Goal: Task Accomplishment & Management: Use online tool/utility

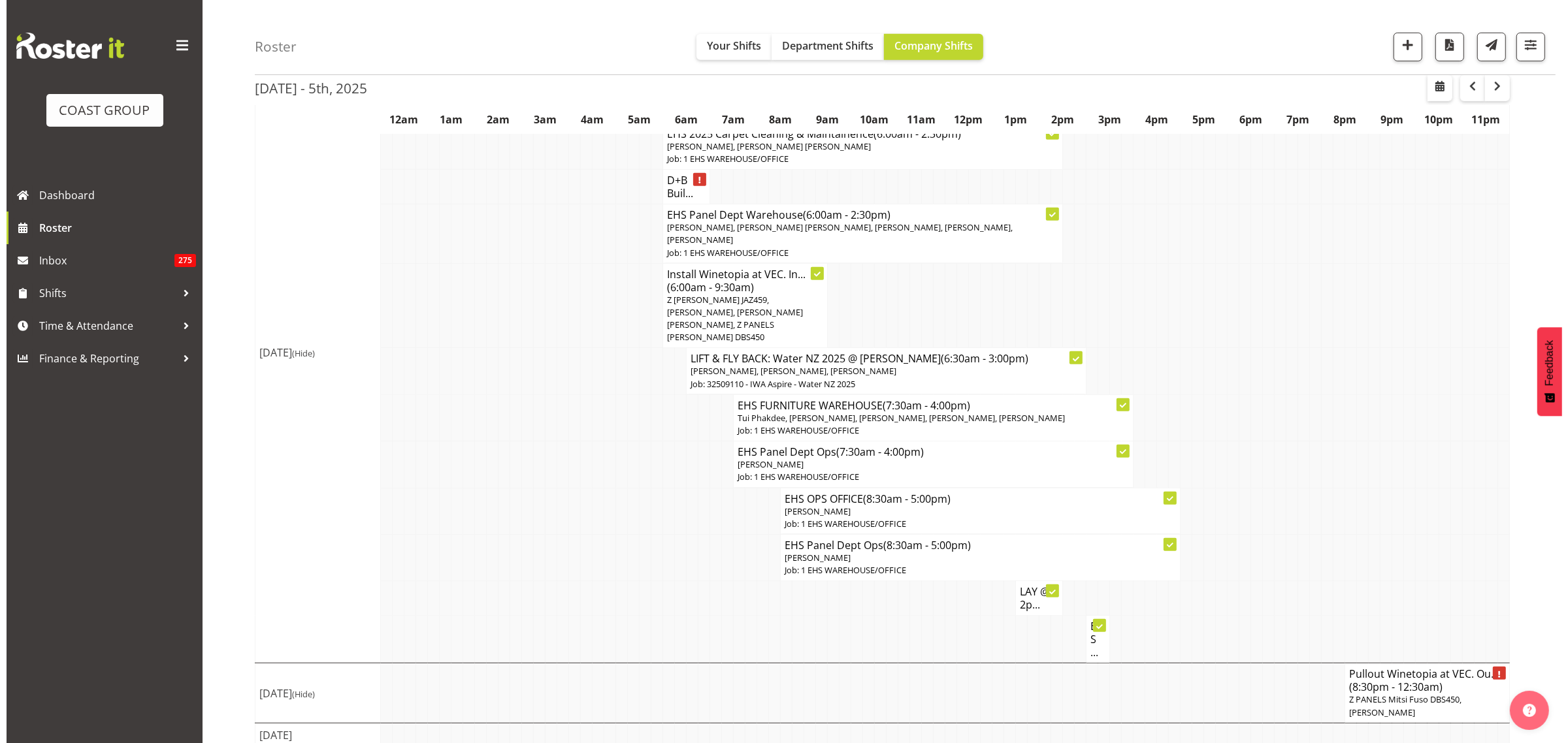
scroll to position [873, 0]
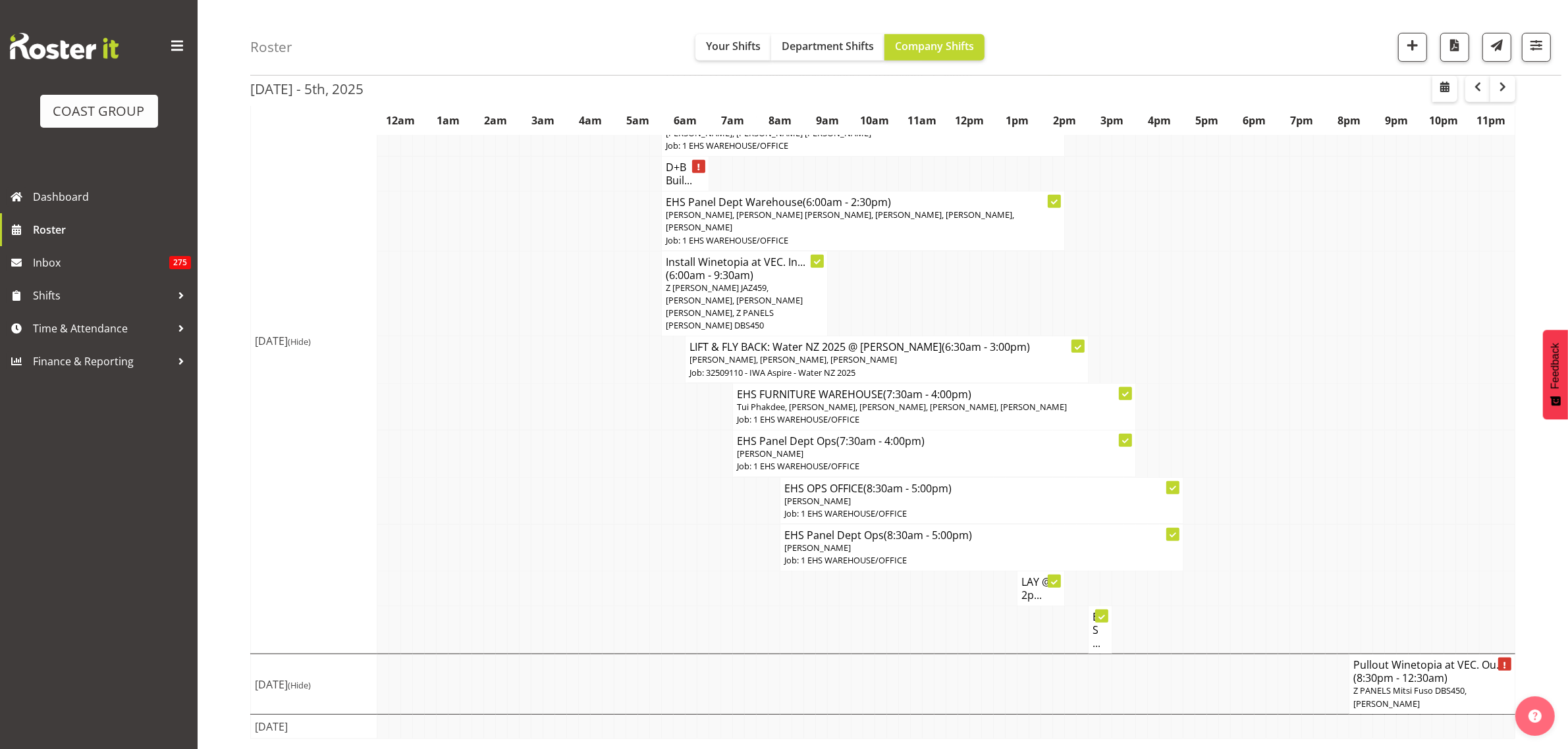
click at [1408, 680] on span "(8:30pm - 12:30am)" at bounding box center [1401, 679] width 94 height 15
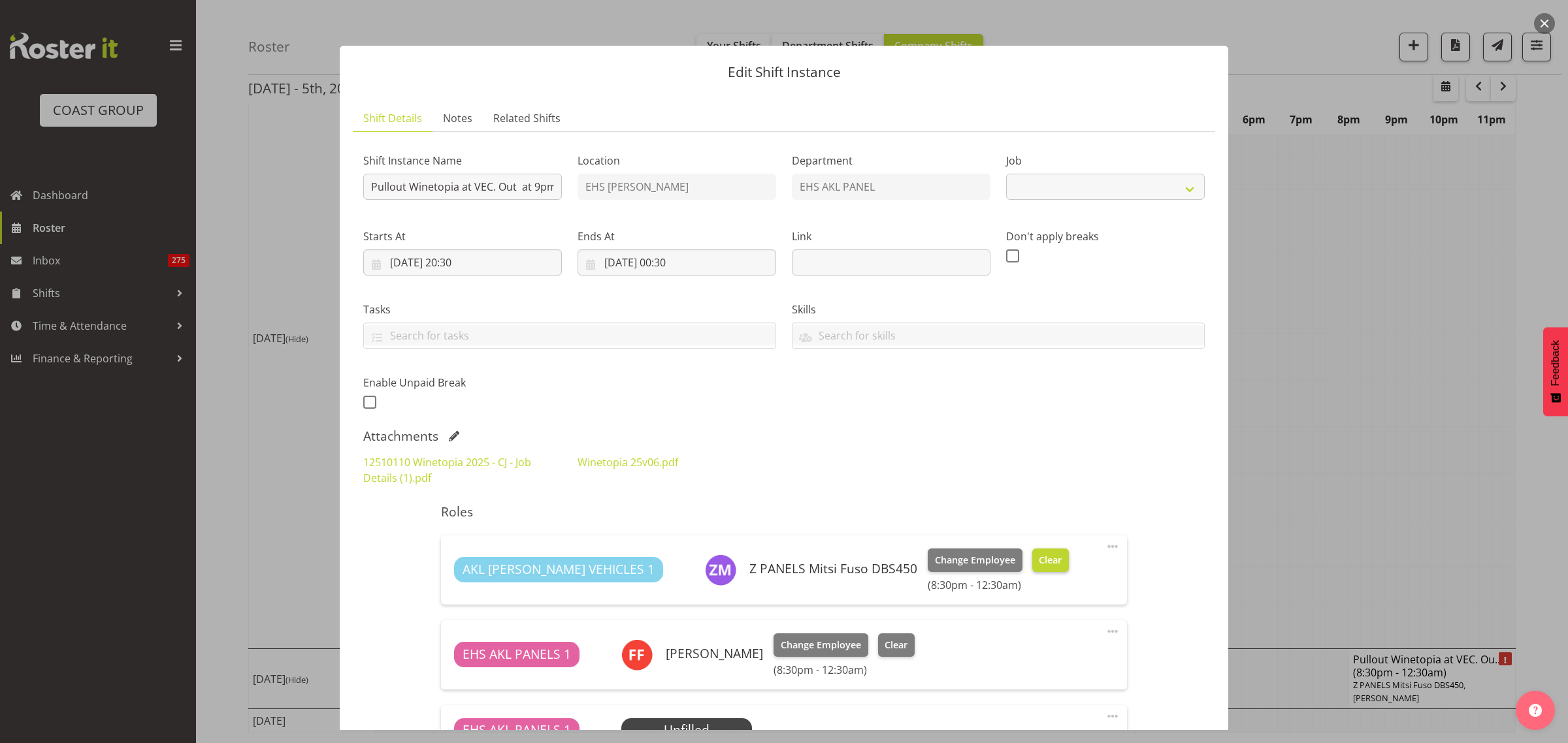
select select "10038"
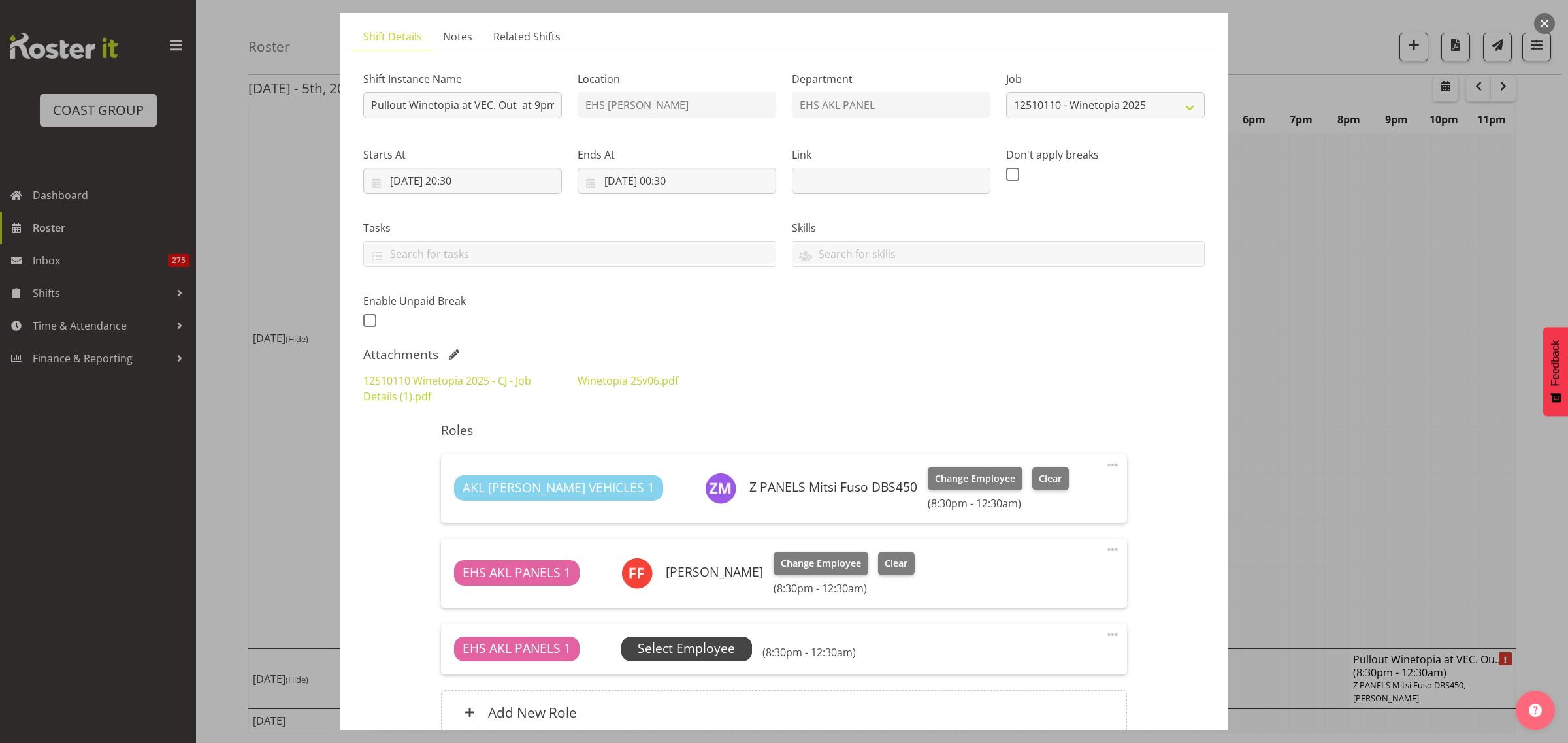
click at [688, 648] on span "Select Employee" at bounding box center [686, 649] width 97 height 19
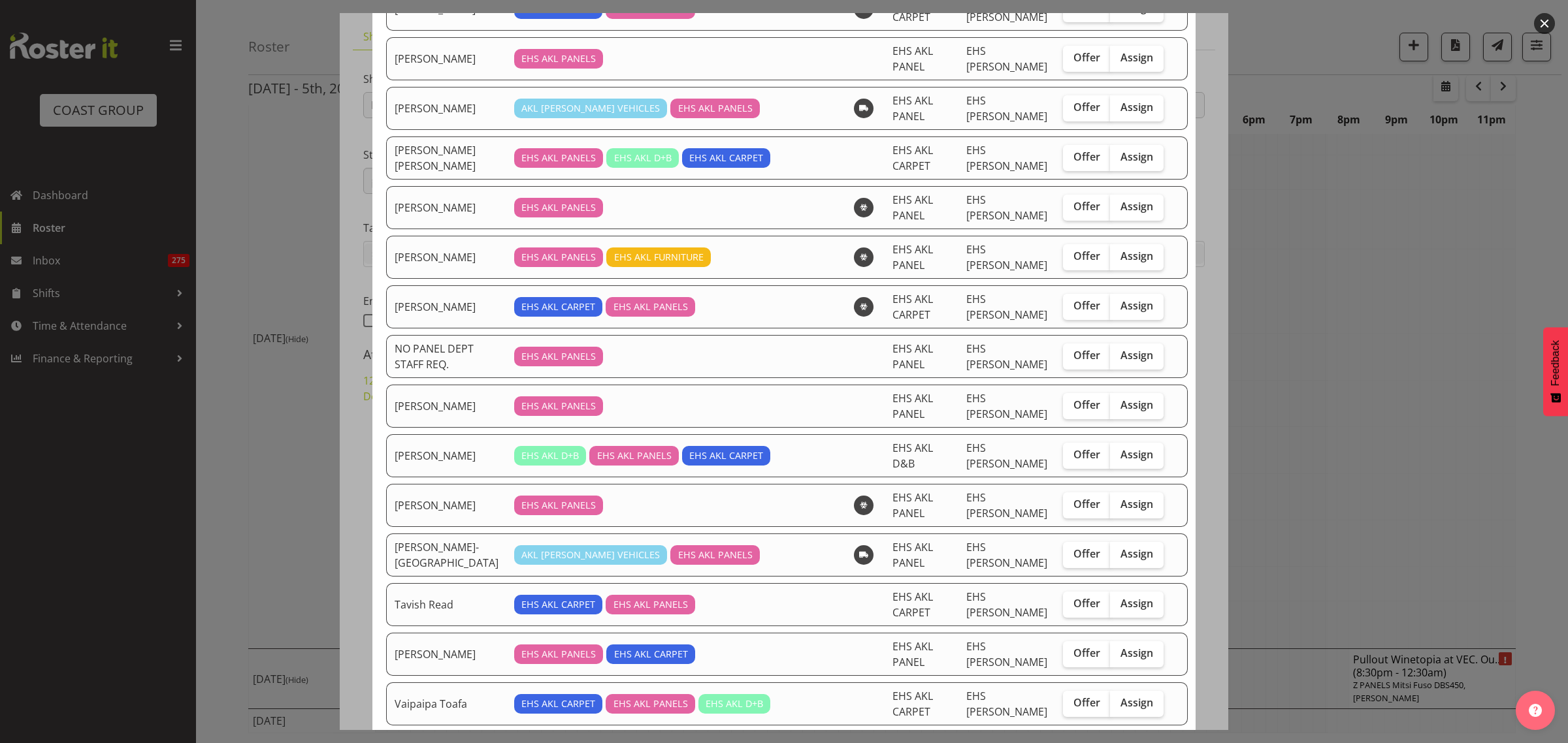
scroll to position [1061, 0]
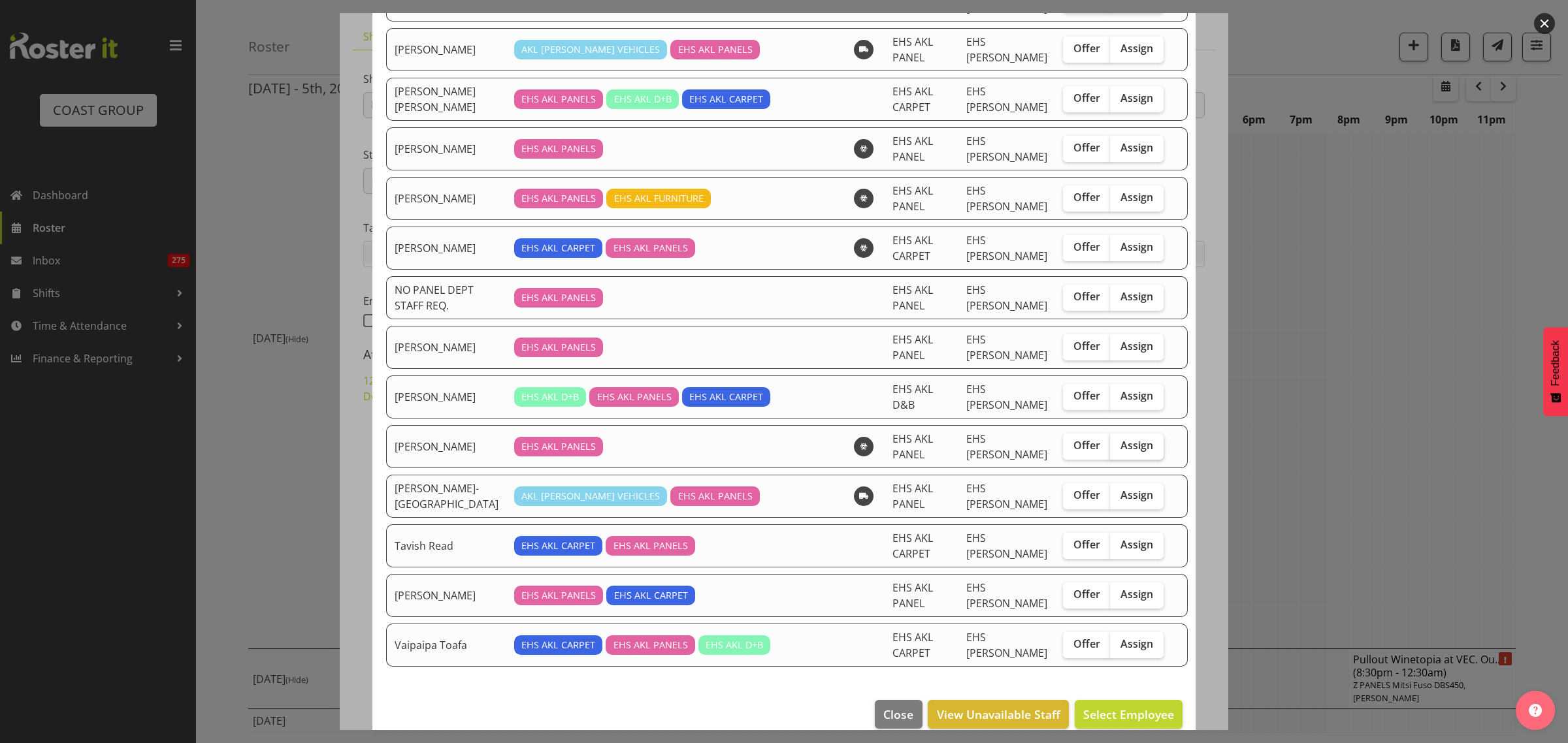
click at [1121, 452] on span "Assign" at bounding box center [1137, 445] width 33 height 13
click at [1111, 450] on input "Assign" at bounding box center [1113, 445] width 8 height 8
checkbox input "true"
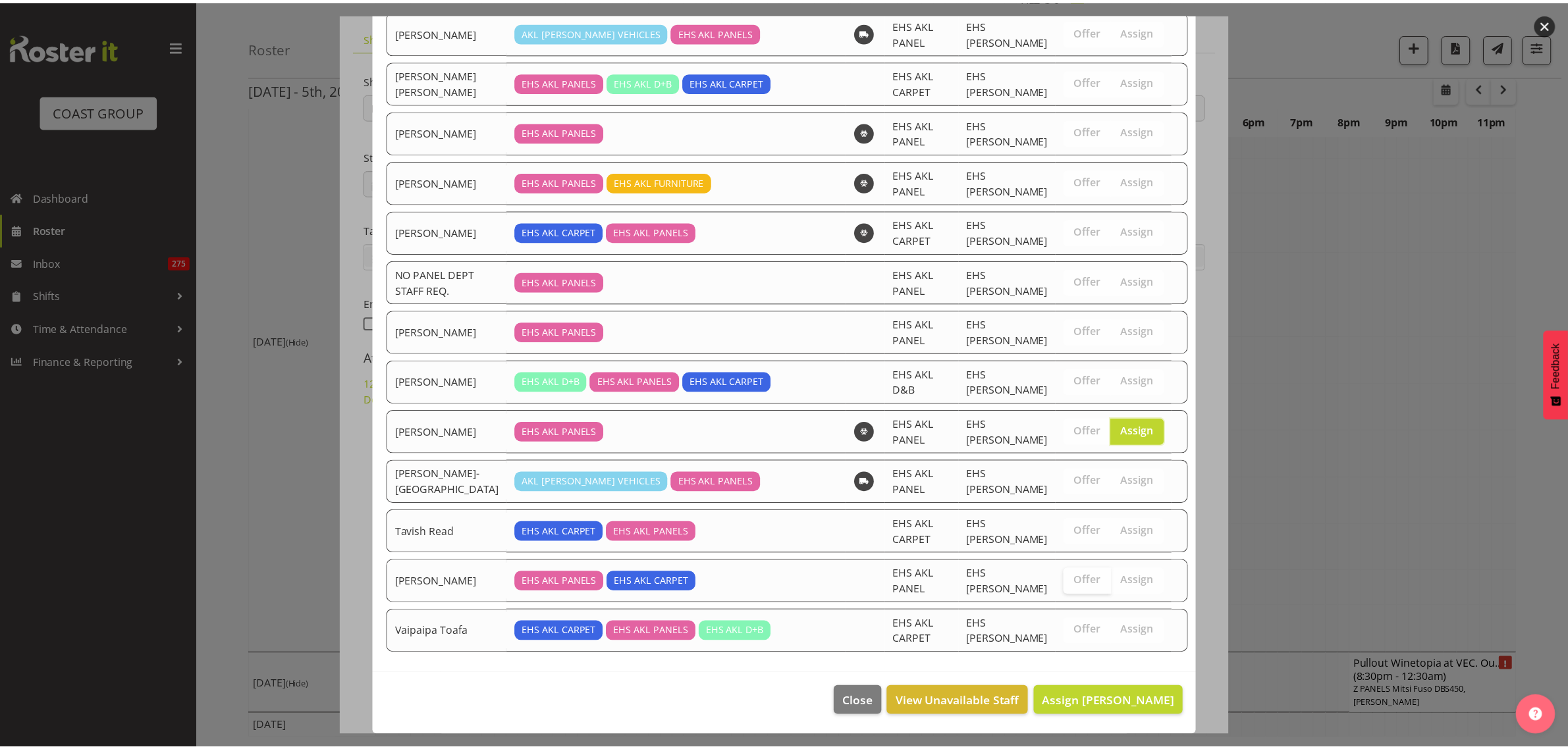
scroll to position [1097, 0]
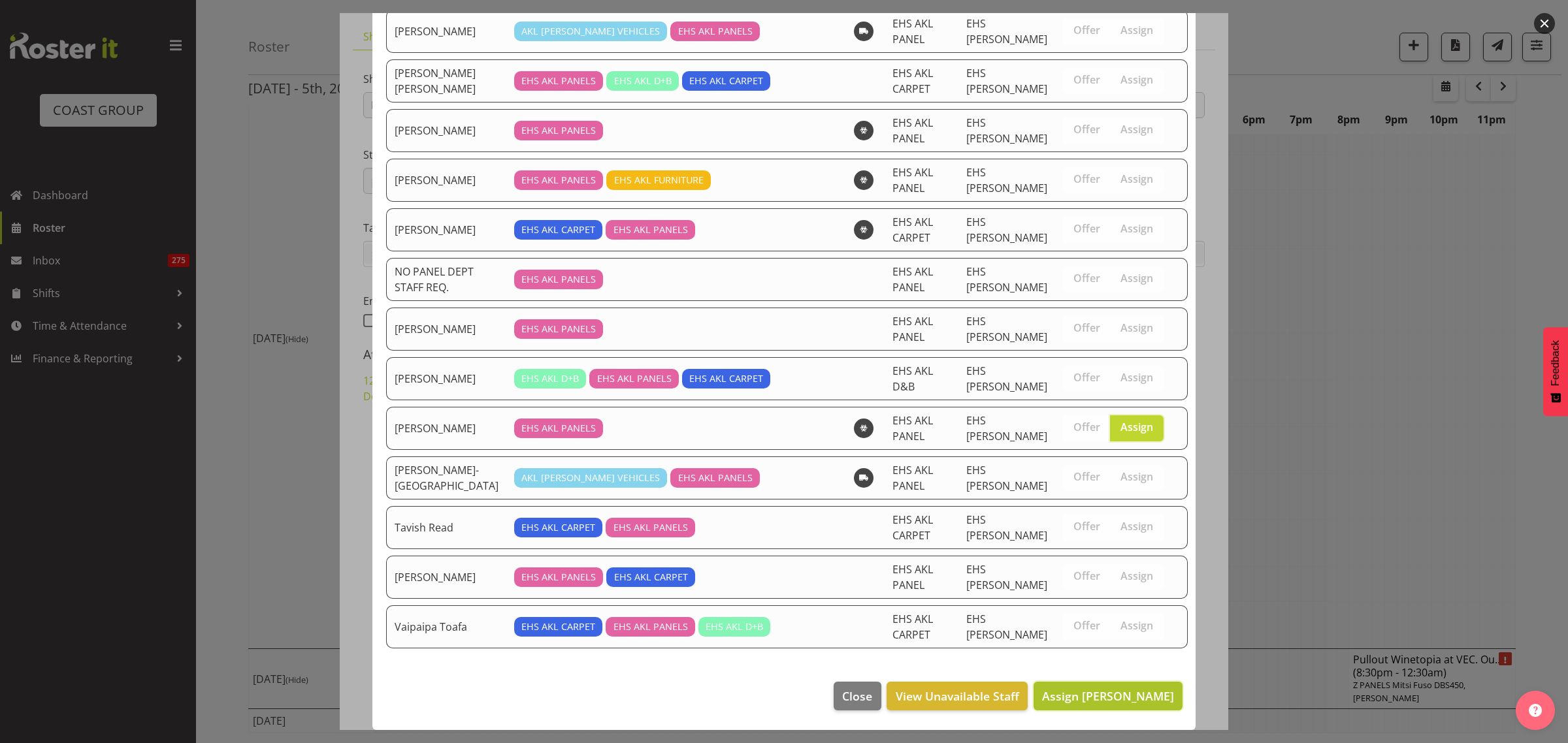
click at [1080, 700] on span "Assign [PERSON_NAME]" at bounding box center [1107, 696] width 132 height 15
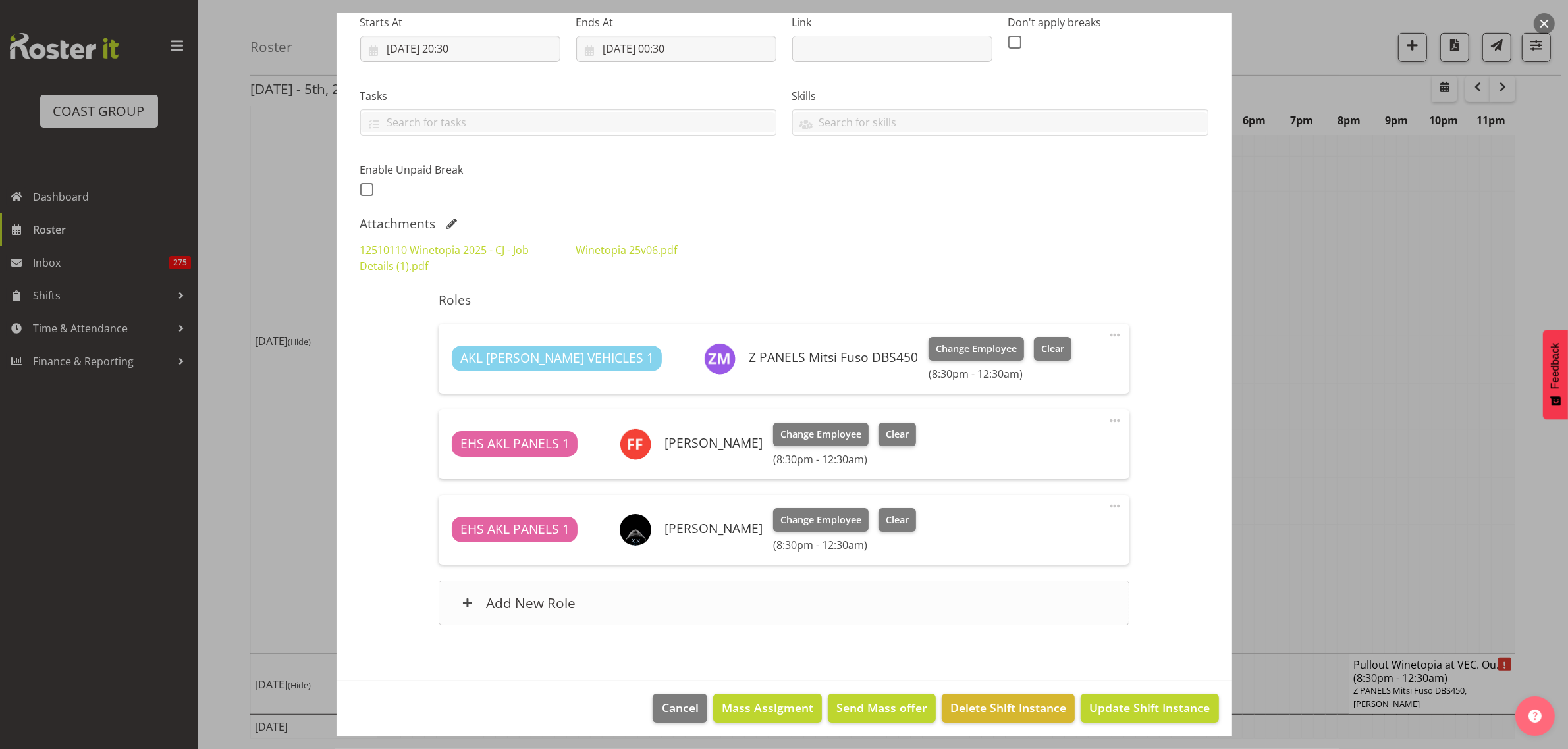
scroll to position [222, 0]
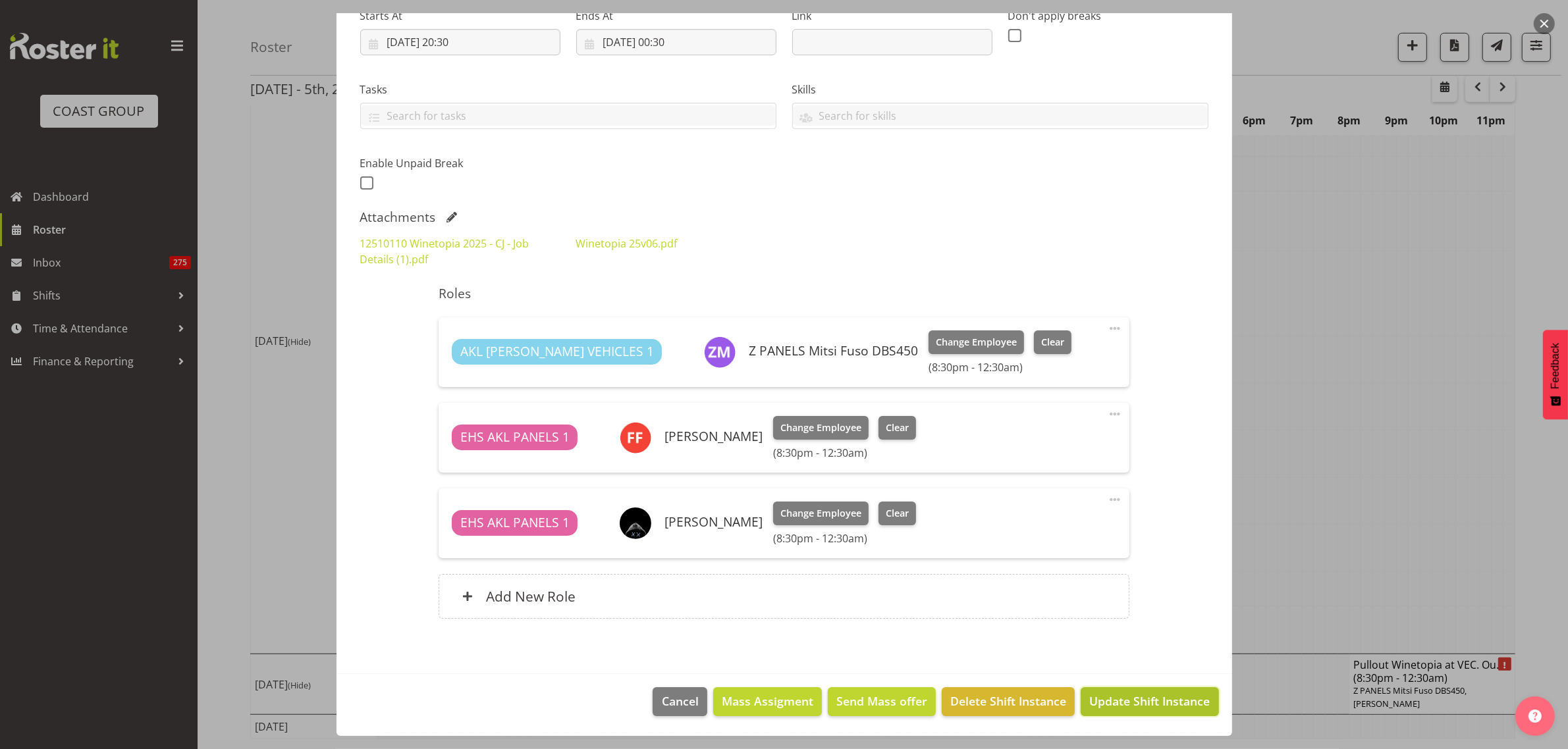
click at [1133, 708] on span "Update Shift Instance" at bounding box center [1150, 701] width 121 height 17
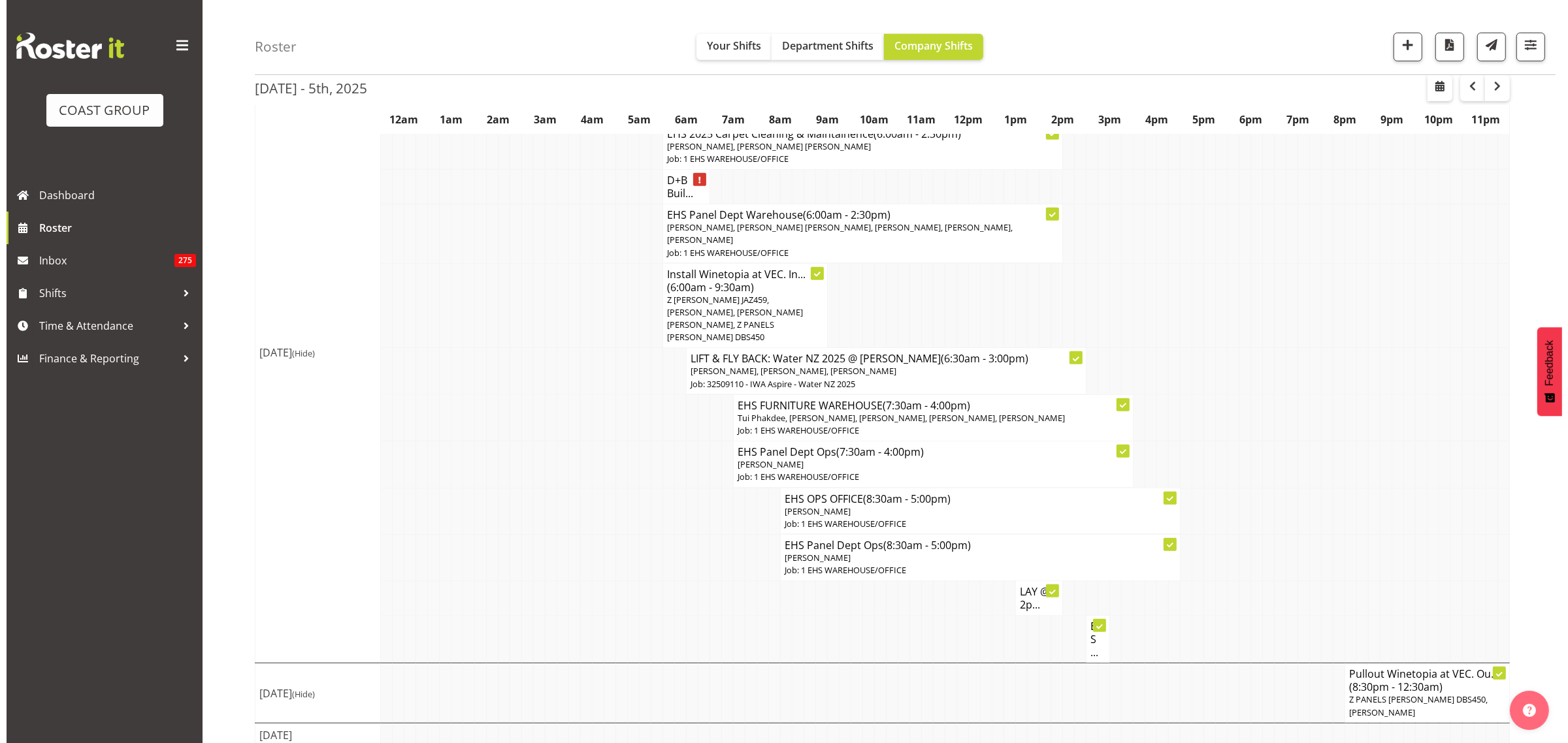
scroll to position [873, 0]
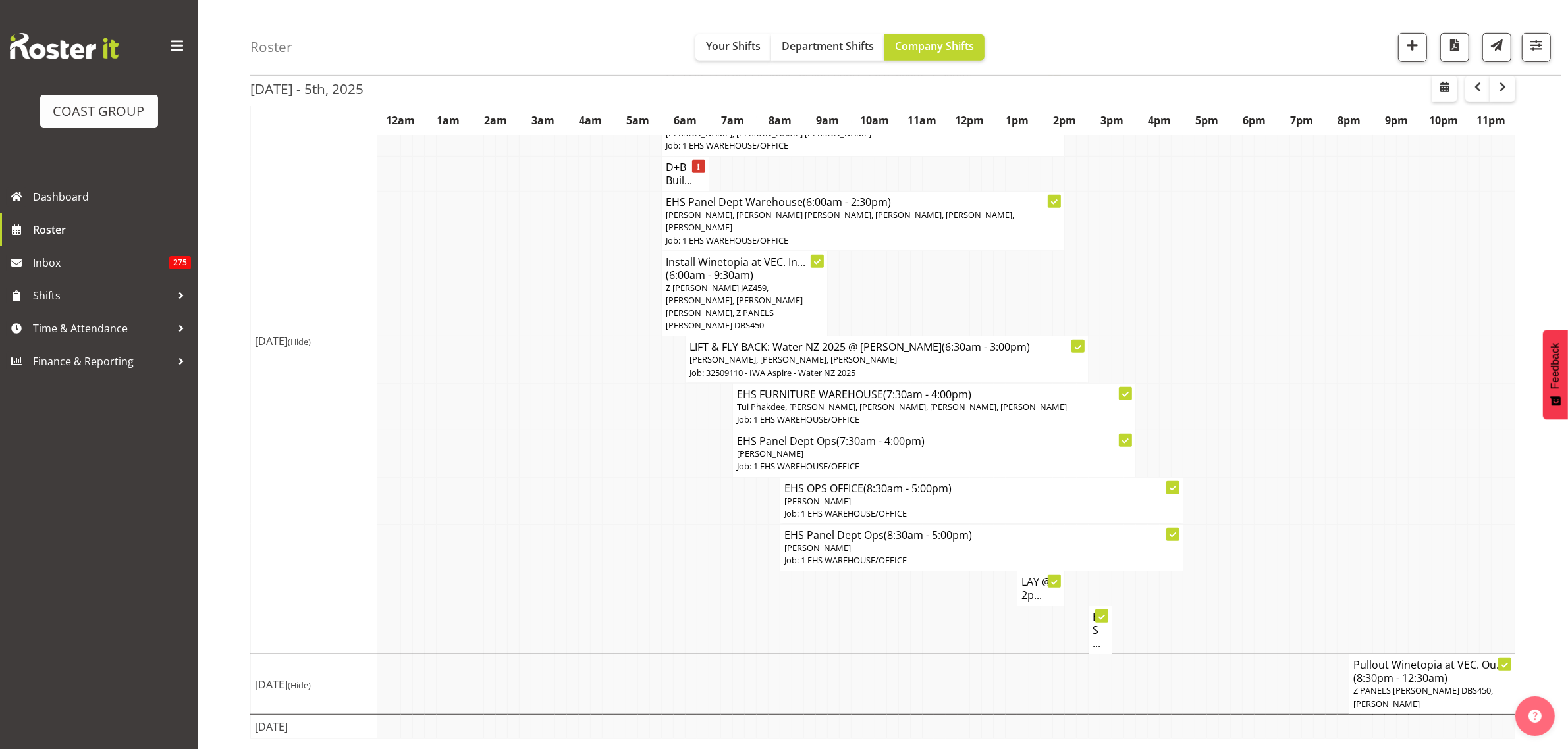
click at [1424, 697] on span "Z PANELS [PERSON_NAME] DBS450, [PERSON_NAME]" at bounding box center [1423, 697] width 140 height 25
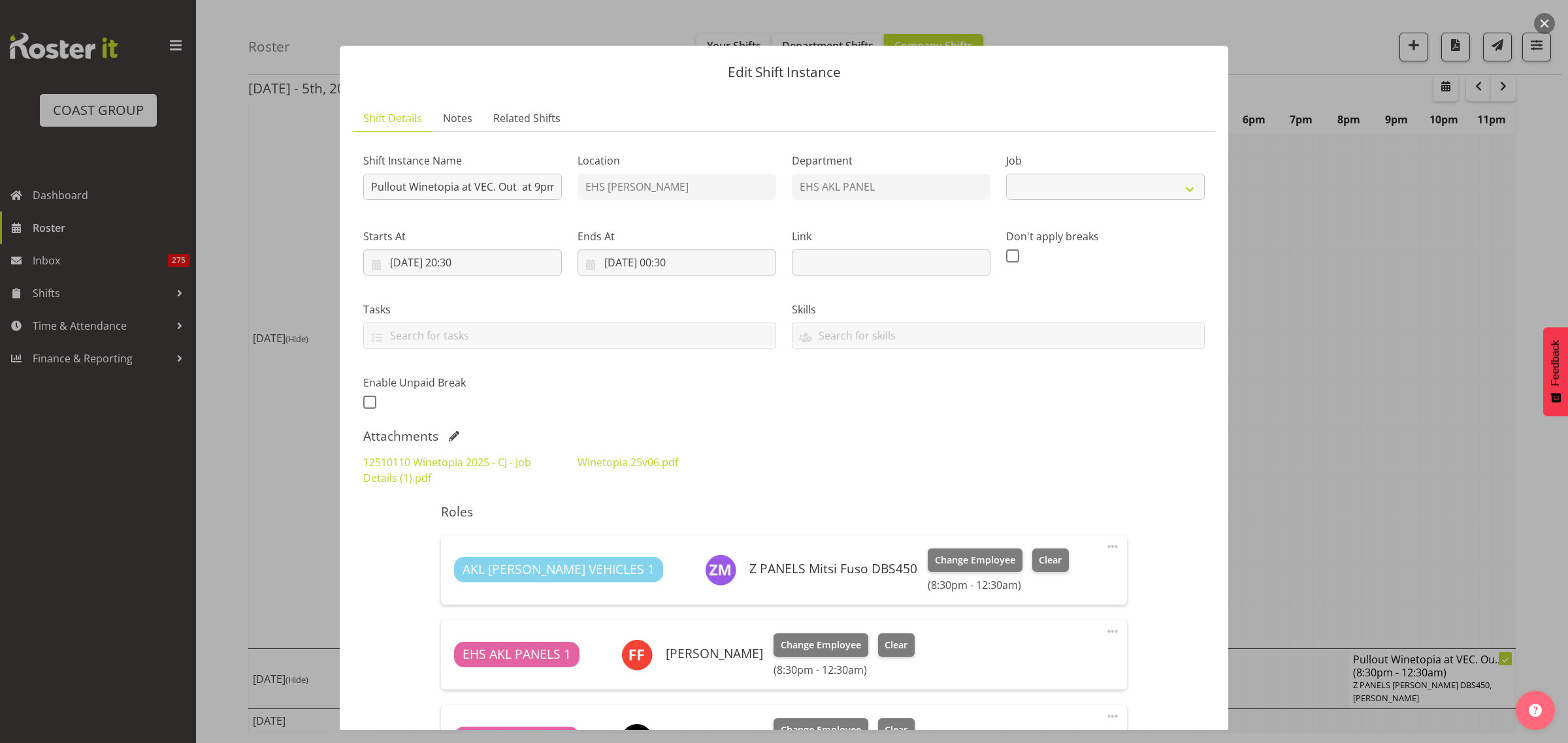
select select "10038"
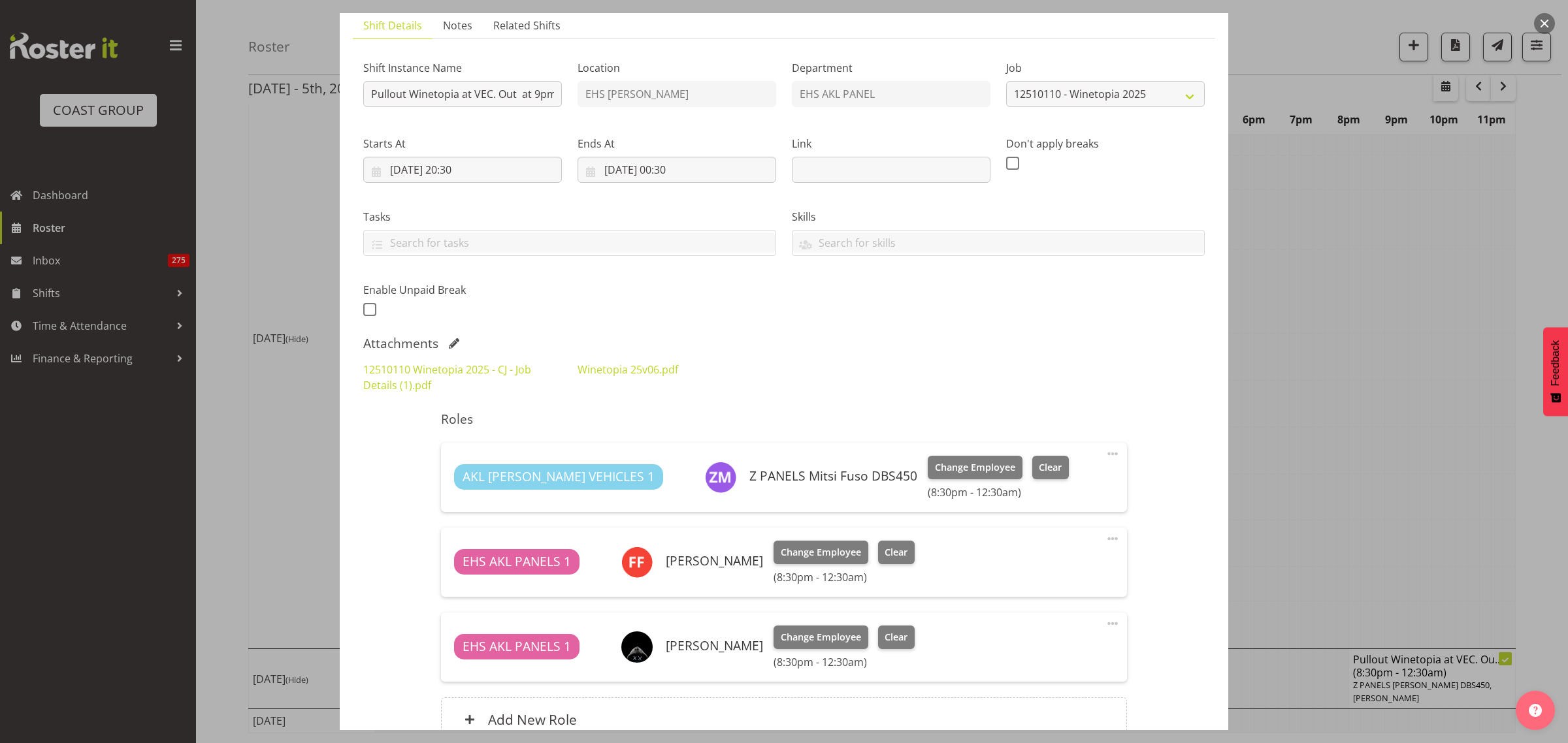
scroll to position [163, 0]
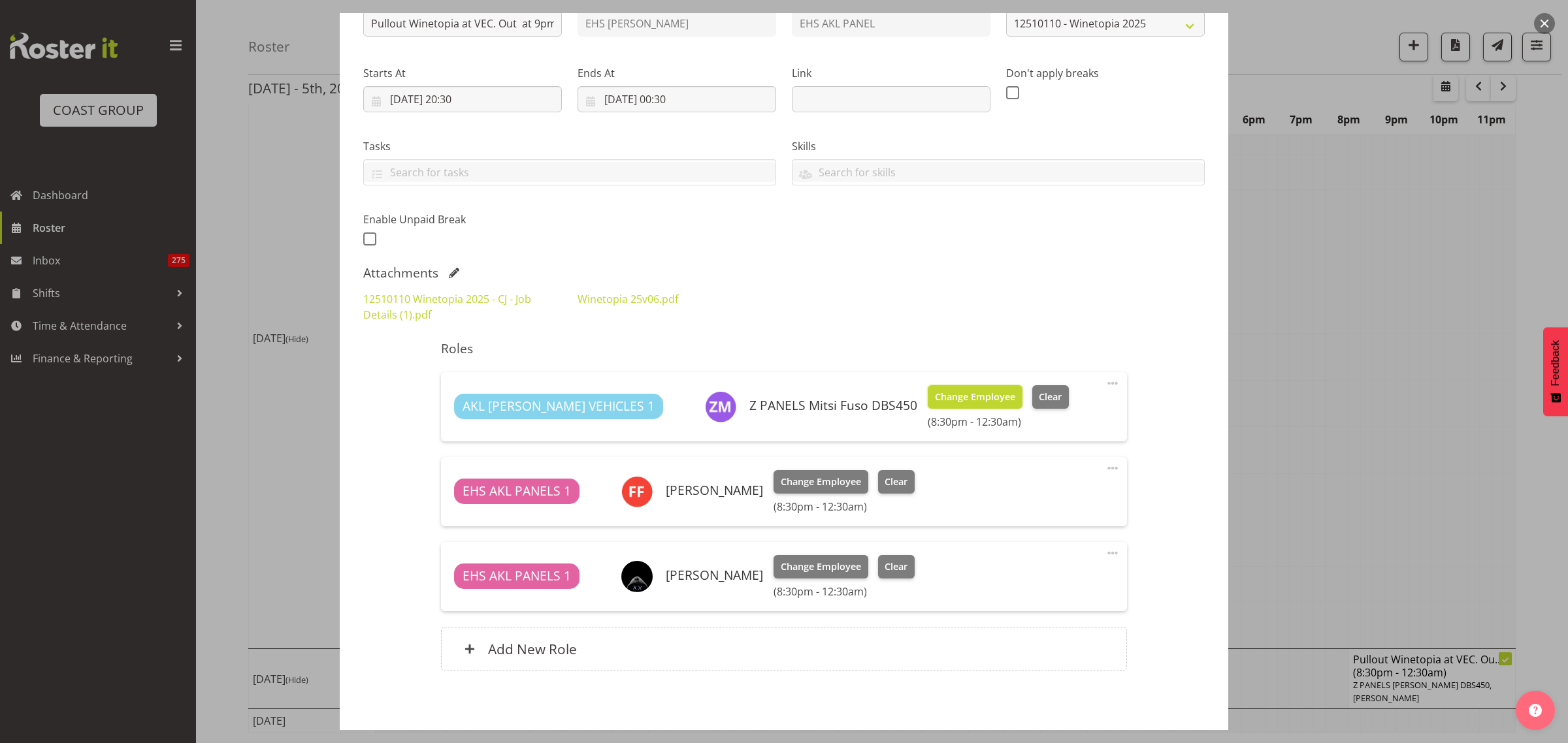
click at [935, 398] on span "Change Employee" at bounding box center [975, 397] width 81 height 15
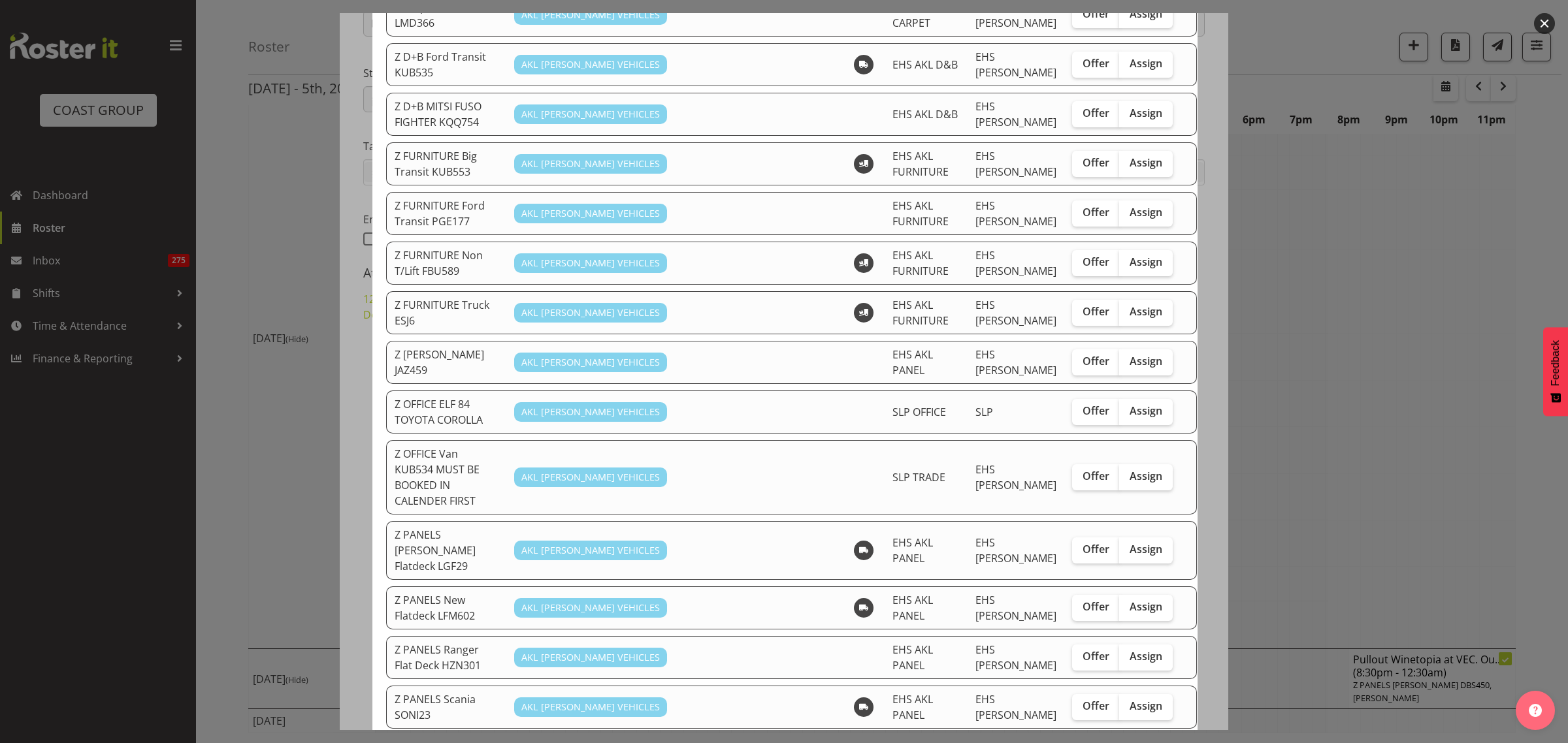
scroll to position [572, 0]
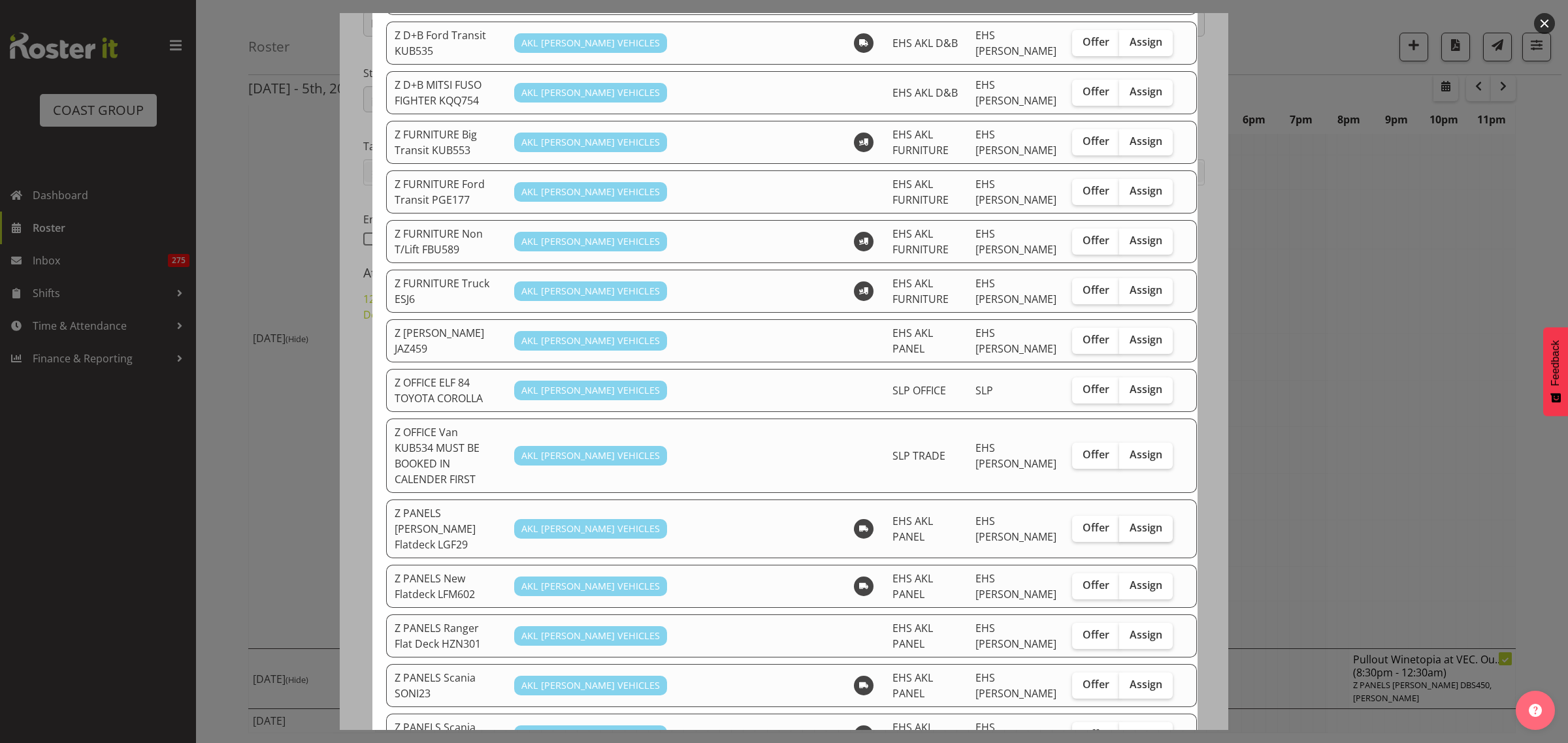
click at [1130, 522] on span "Assign" at bounding box center [1146, 528] width 33 height 13
click at [1119, 523] on input "Assign" at bounding box center [1122, 527] width 8 height 8
checkbox input "true"
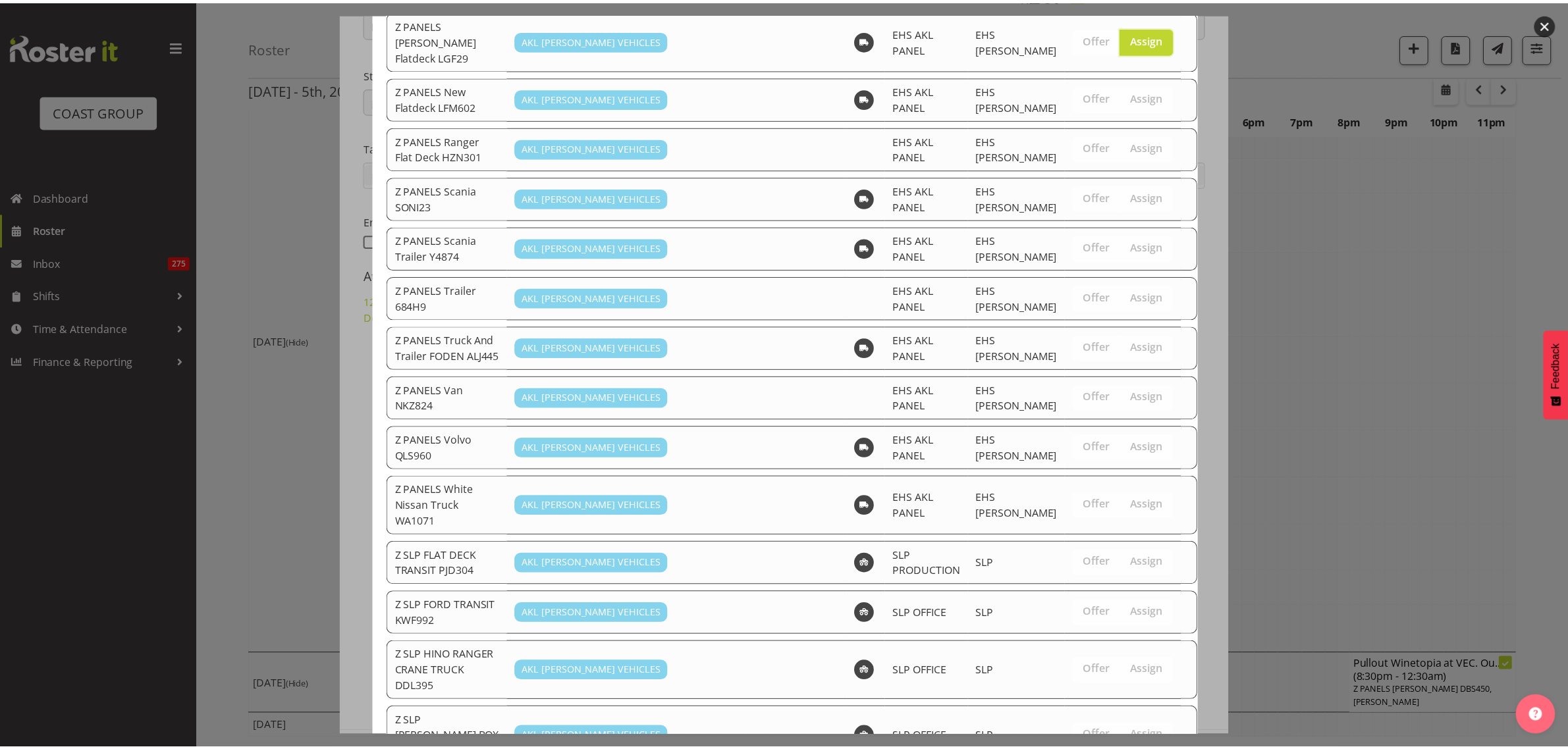
scroll to position [1301, 0]
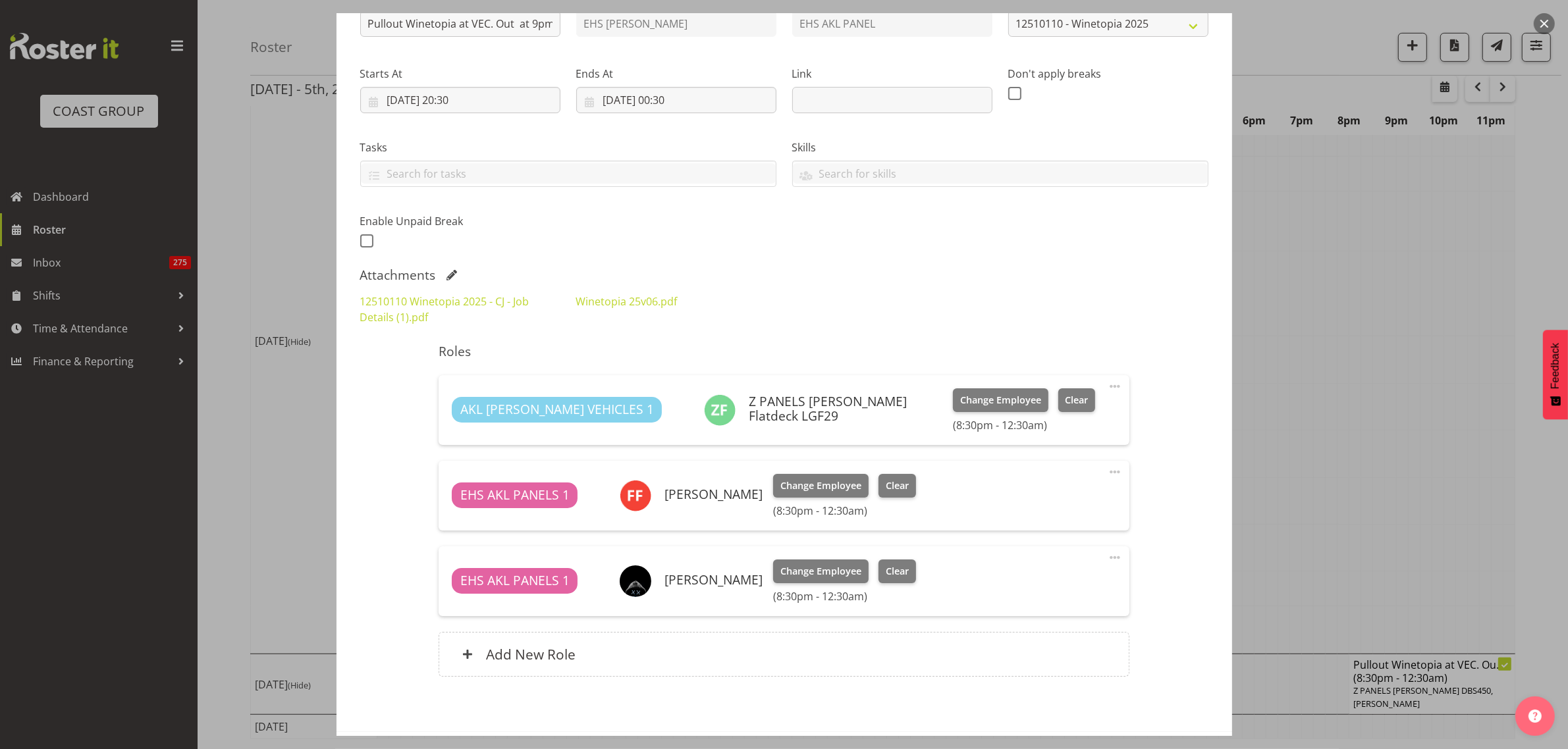
scroll to position [222, 0]
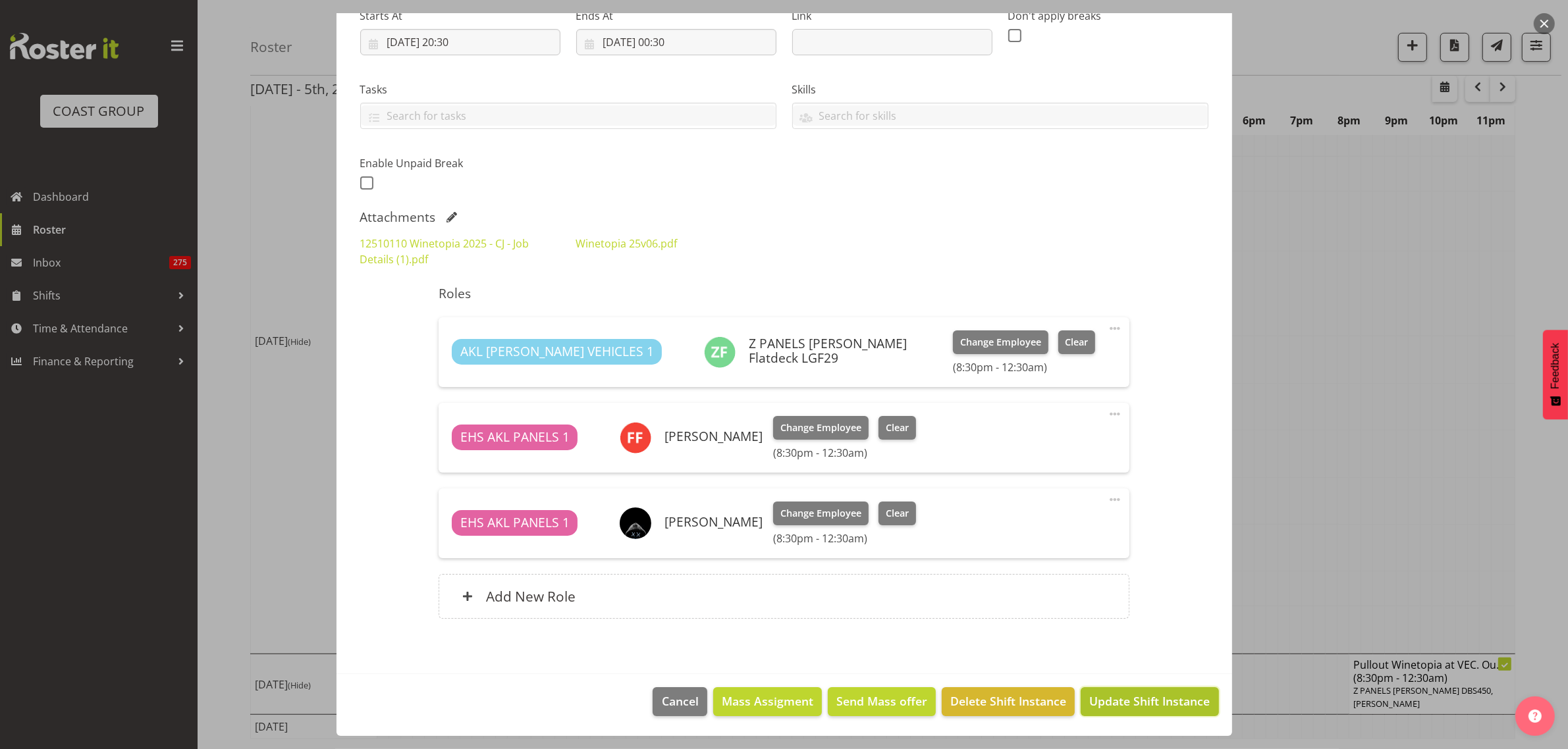
click at [1111, 704] on span "Update Shift Instance" at bounding box center [1150, 701] width 121 height 17
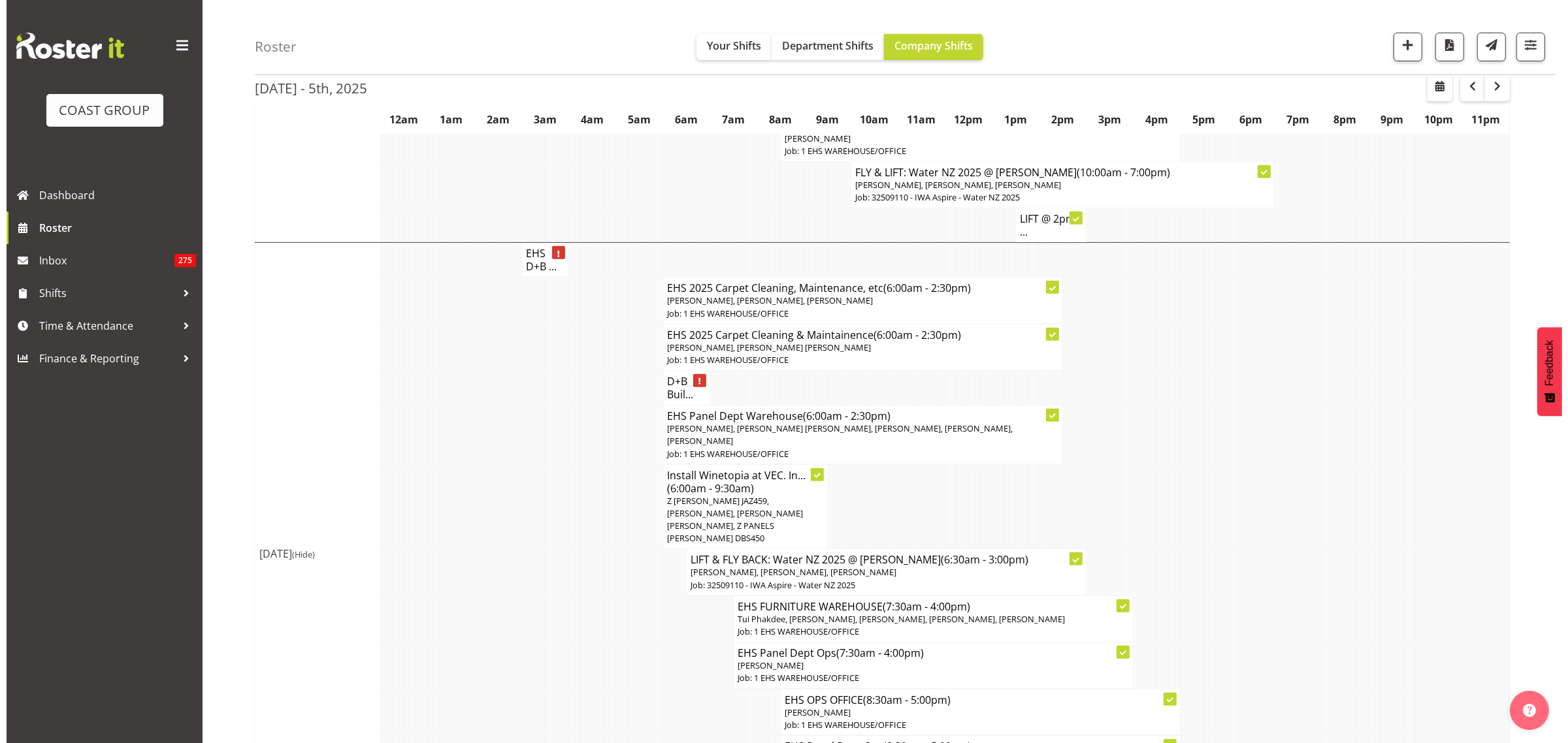
scroll to position [873, 0]
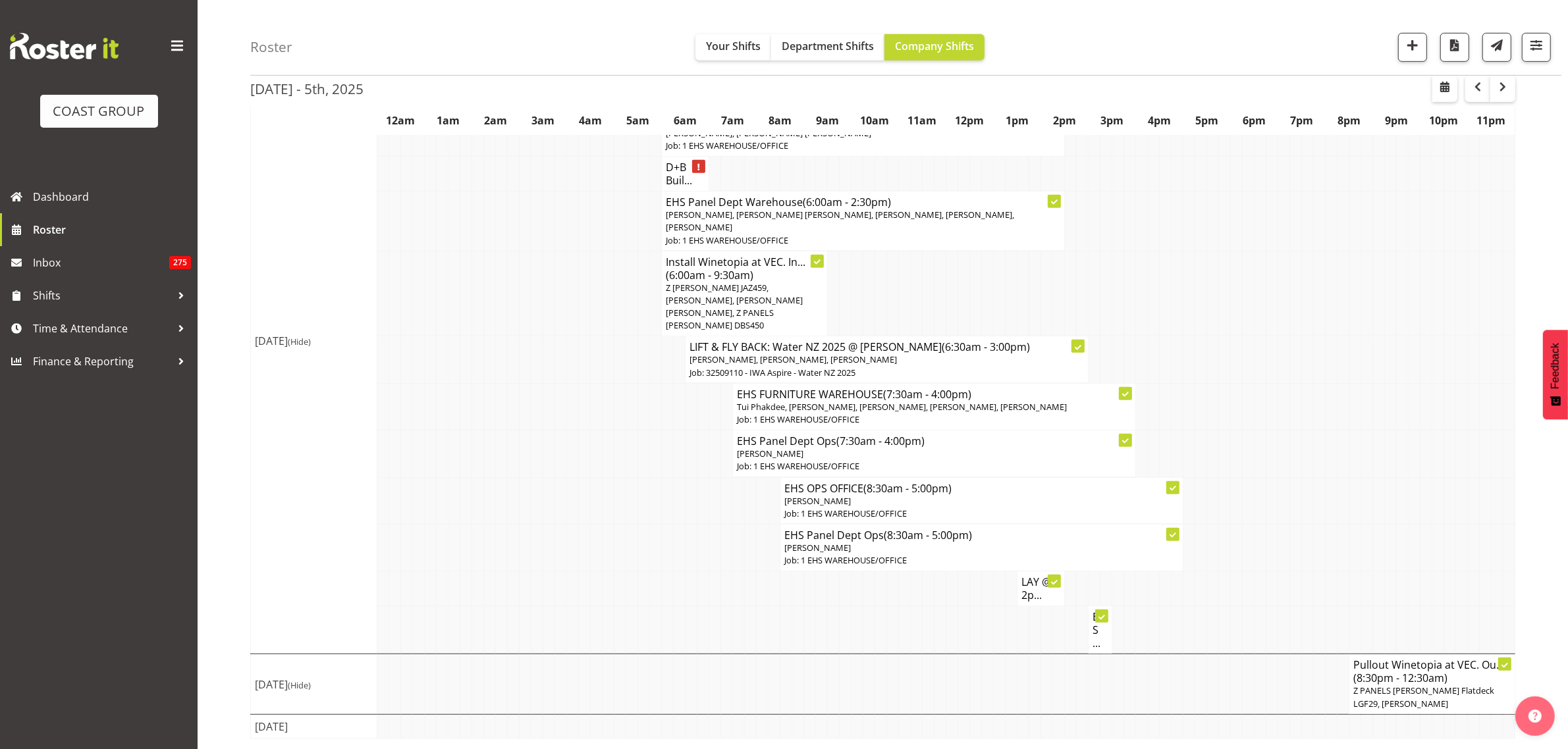
click at [1415, 686] on span "Z PANELS [PERSON_NAME] Flatdeck LGF29, [PERSON_NAME]" at bounding box center [1424, 697] width 141 height 25
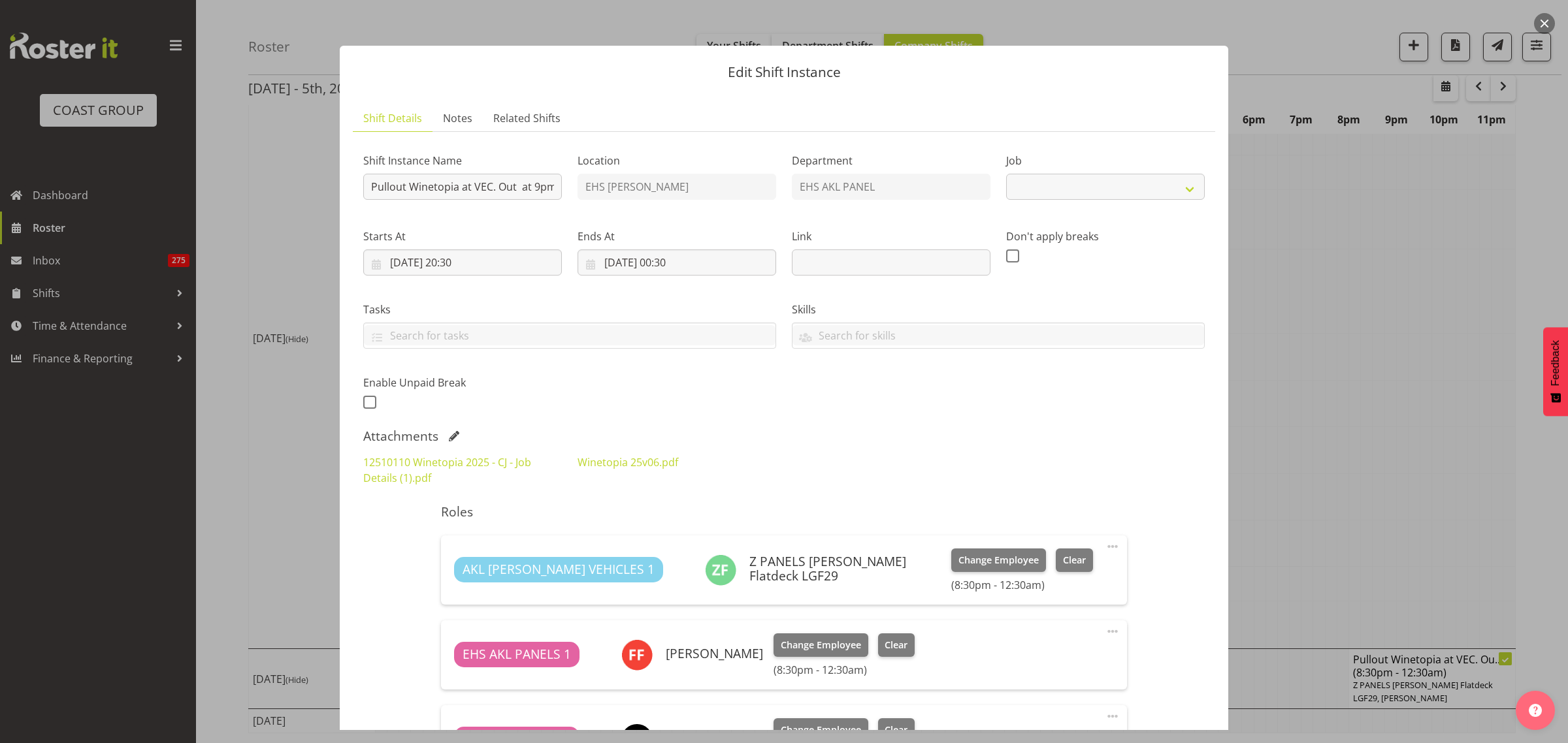
select select "10038"
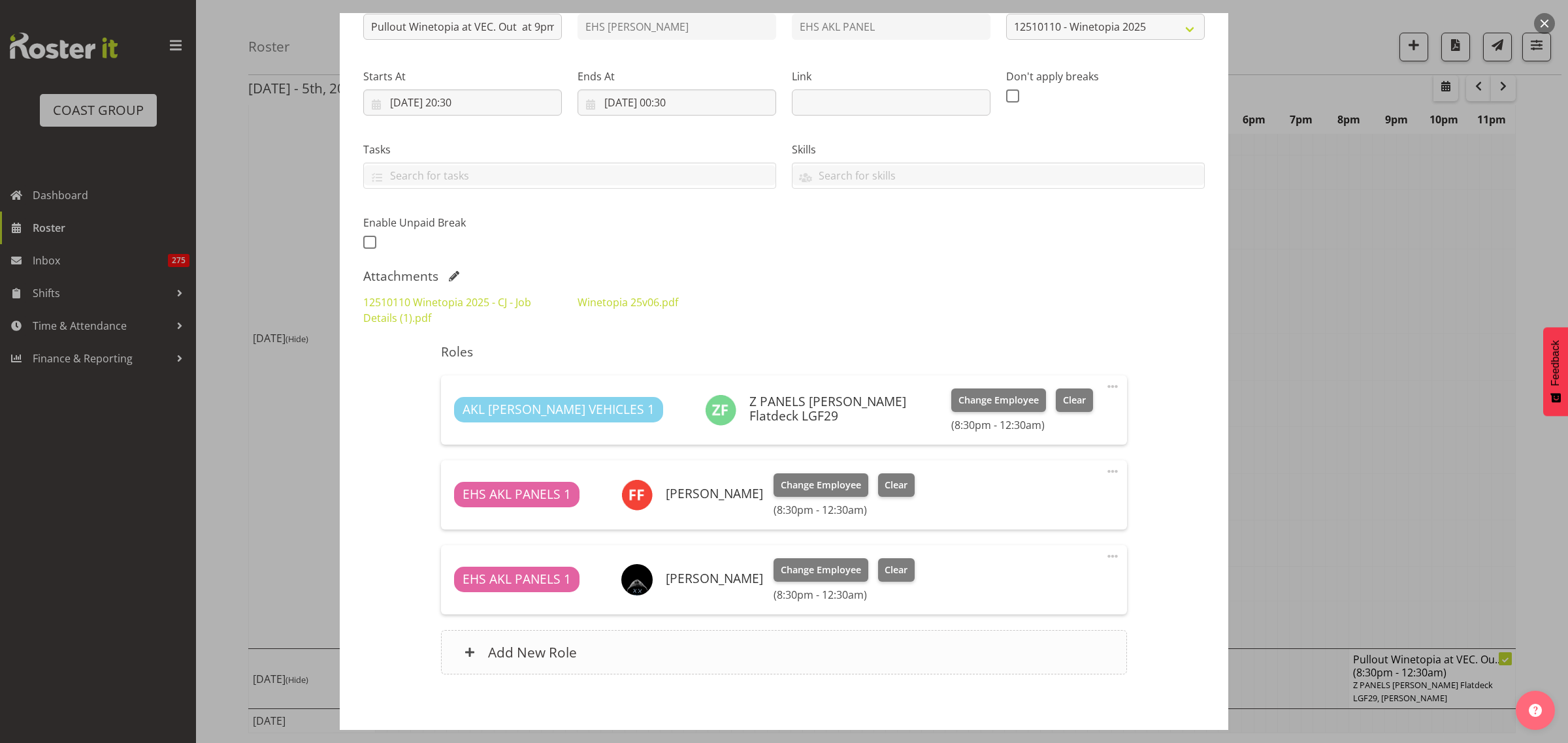
scroll to position [220, 0]
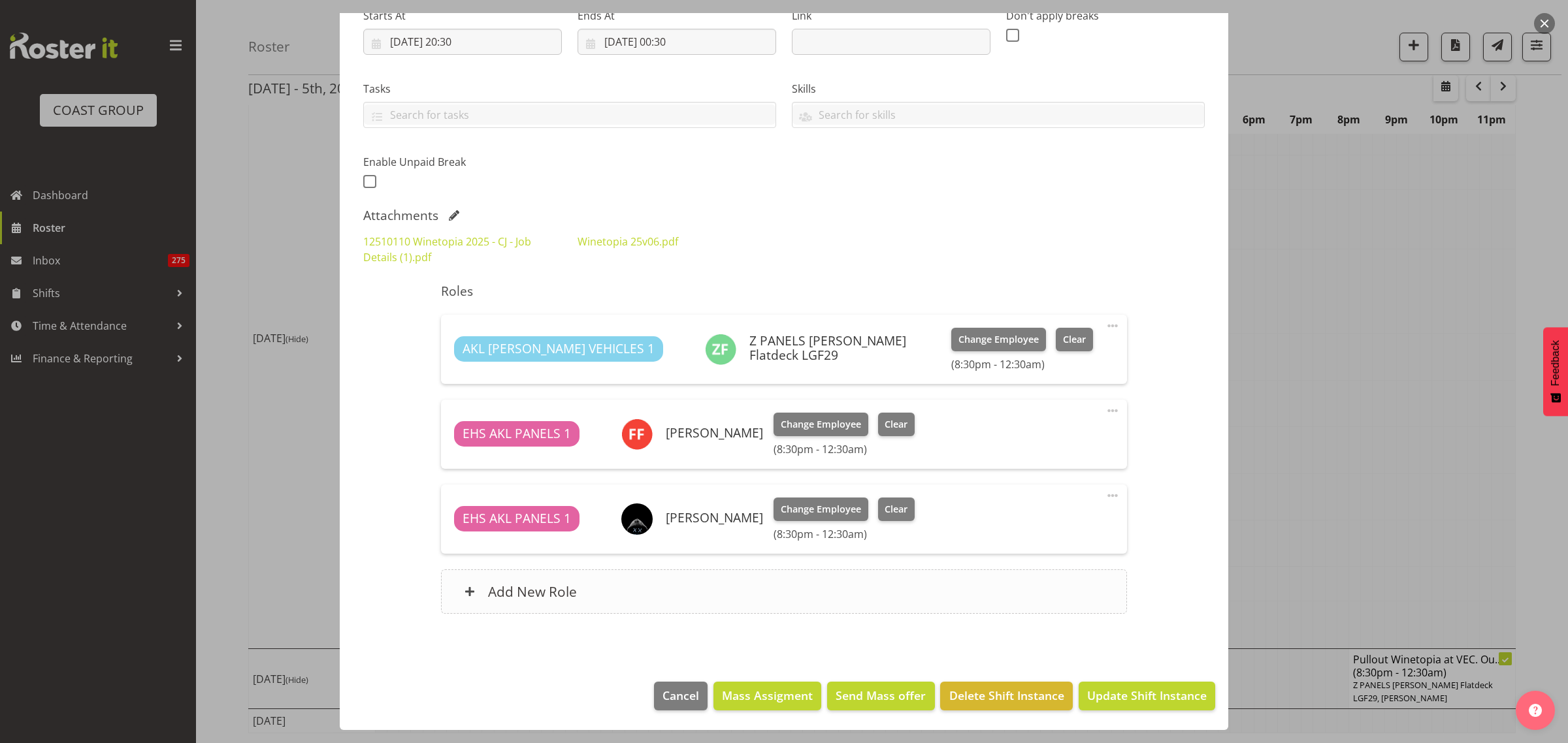
click at [831, 594] on div "Add New Role" at bounding box center [783, 591] width 685 height 44
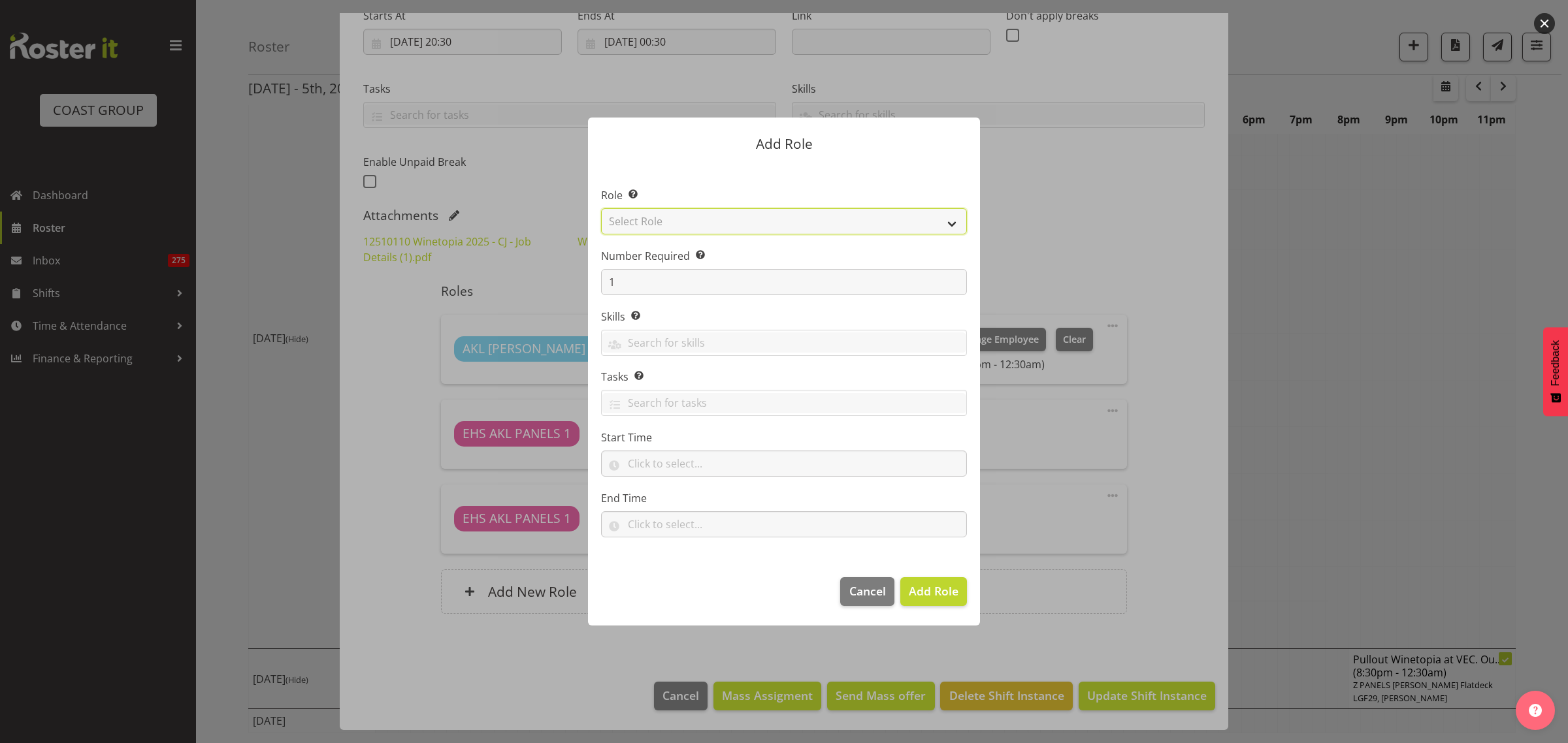
click at [953, 226] on select "Select Role ACCOUNT MANAGER ACCOUNT MANAGER DW ACCOUNTS [PERSON_NAME] VEHICLES …" at bounding box center [783, 221] width 366 height 26
select select "81"
click at [601, 209] on select "Select Role ACCOUNT MANAGER ACCOUNT MANAGER DW ACCOUNTS [PERSON_NAME] VEHICLES …" at bounding box center [783, 221] width 366 height 26
click at [925, 590] on span "Add Role" at bounding box center [934, 591] width 50 height 15
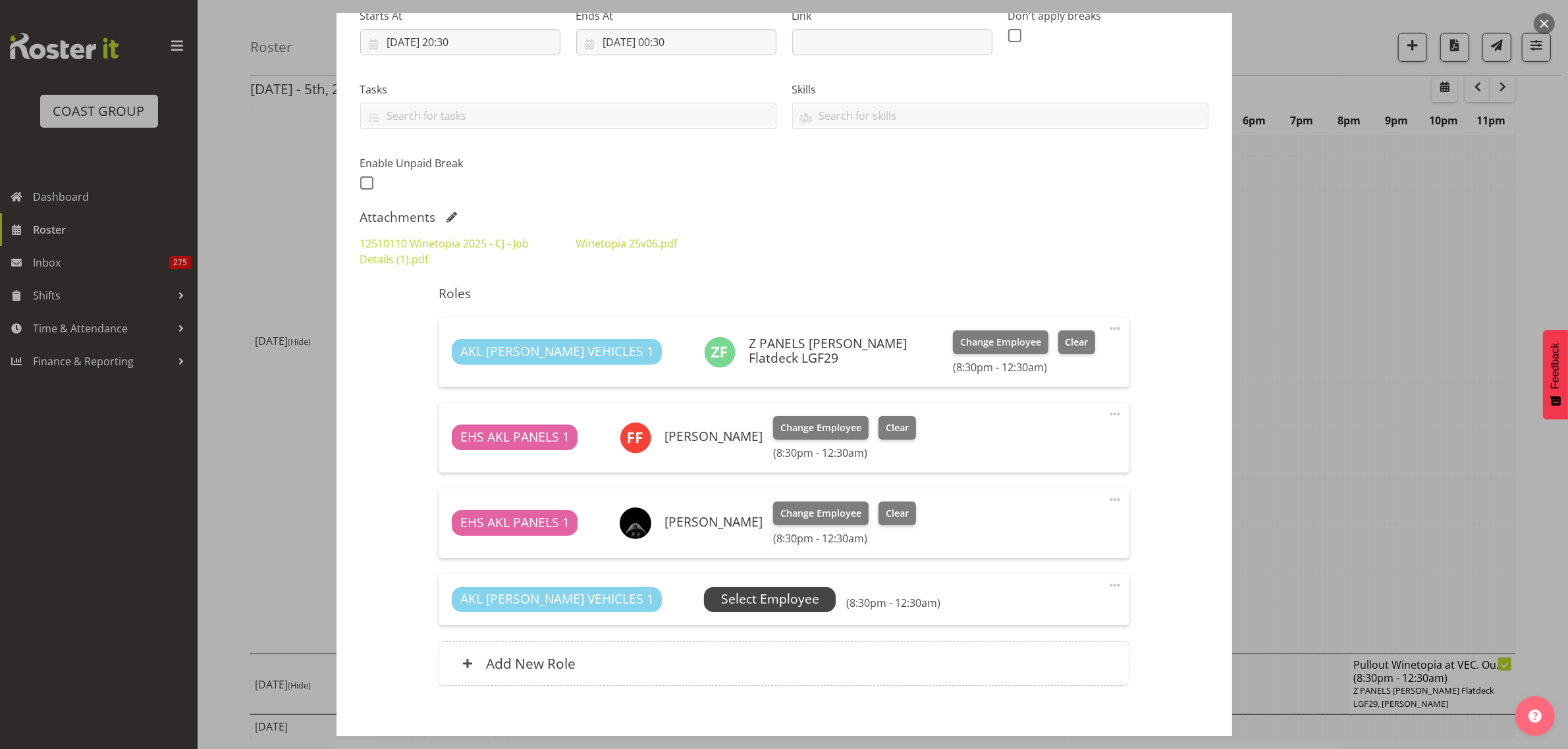
click at [721, 601] on span "Select Employee" at bounding box center [769, 599] width 98 height 19
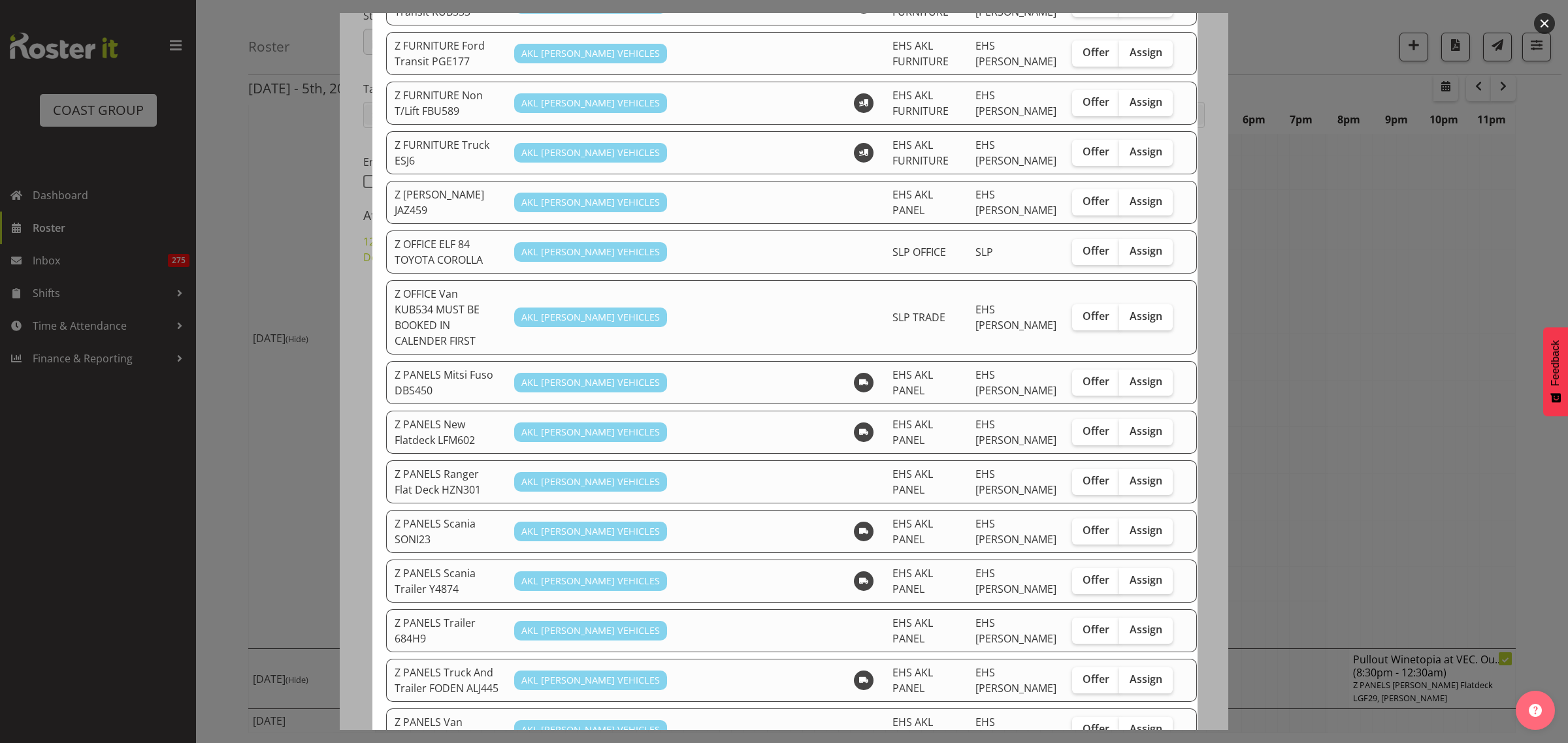
scroll to position [735, 0]
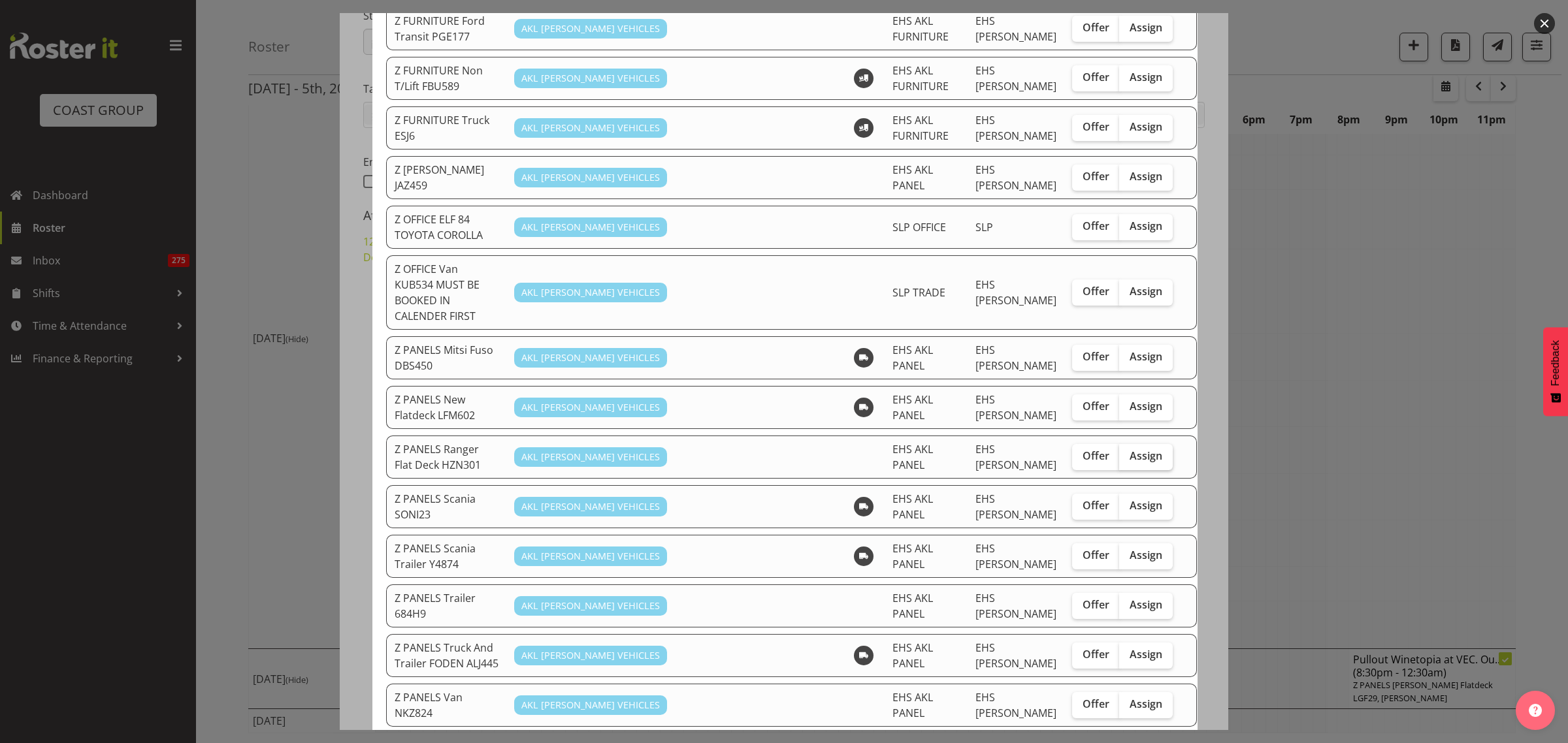
click at [1130, 449] on span "Assign" at bounding box center [1146, 455] width 33 height 13
click at [1119, 452] on input "Assign" at bounding box center [1122, 455] width 8 height 8
checkbox input "true"
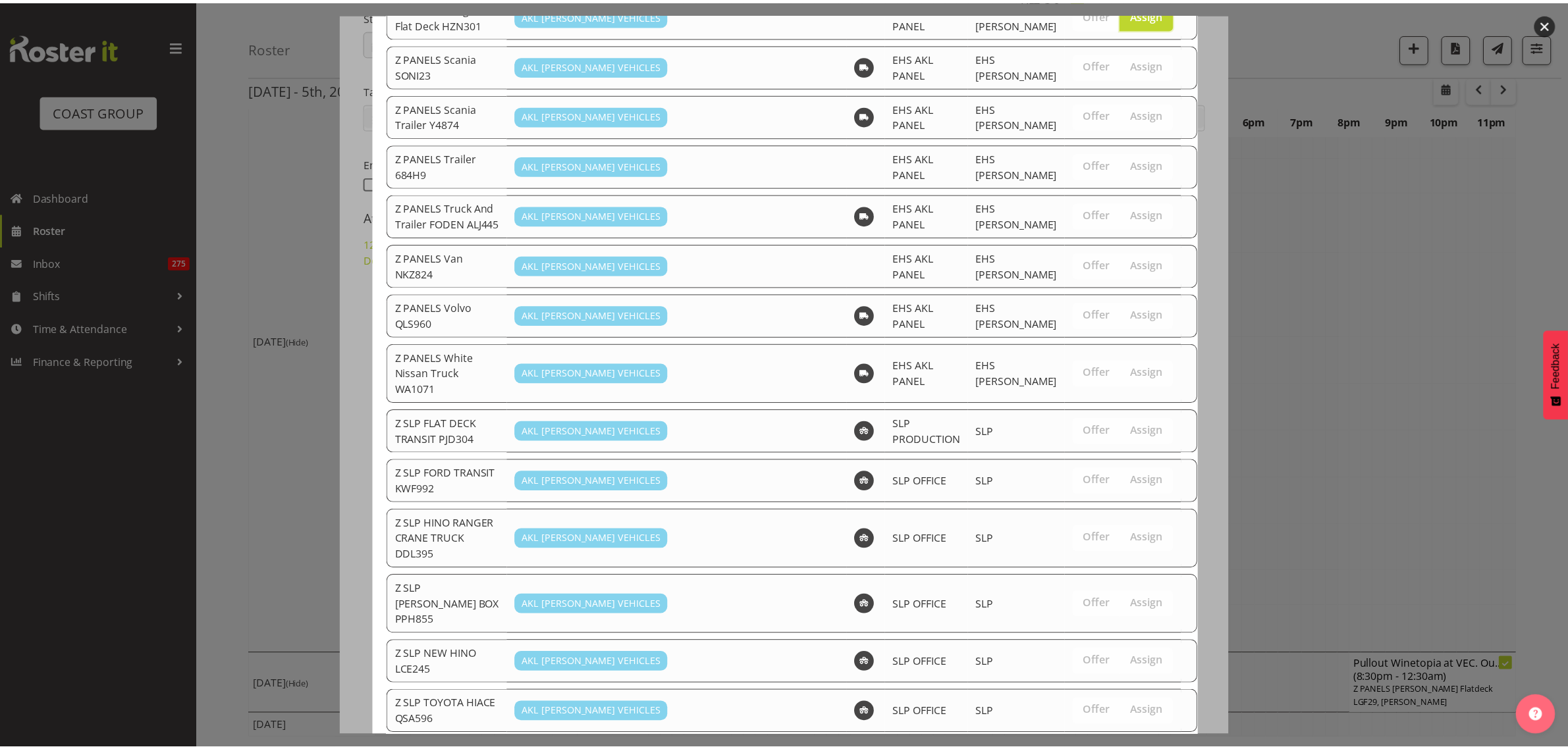
scroll to position [1301, 0]
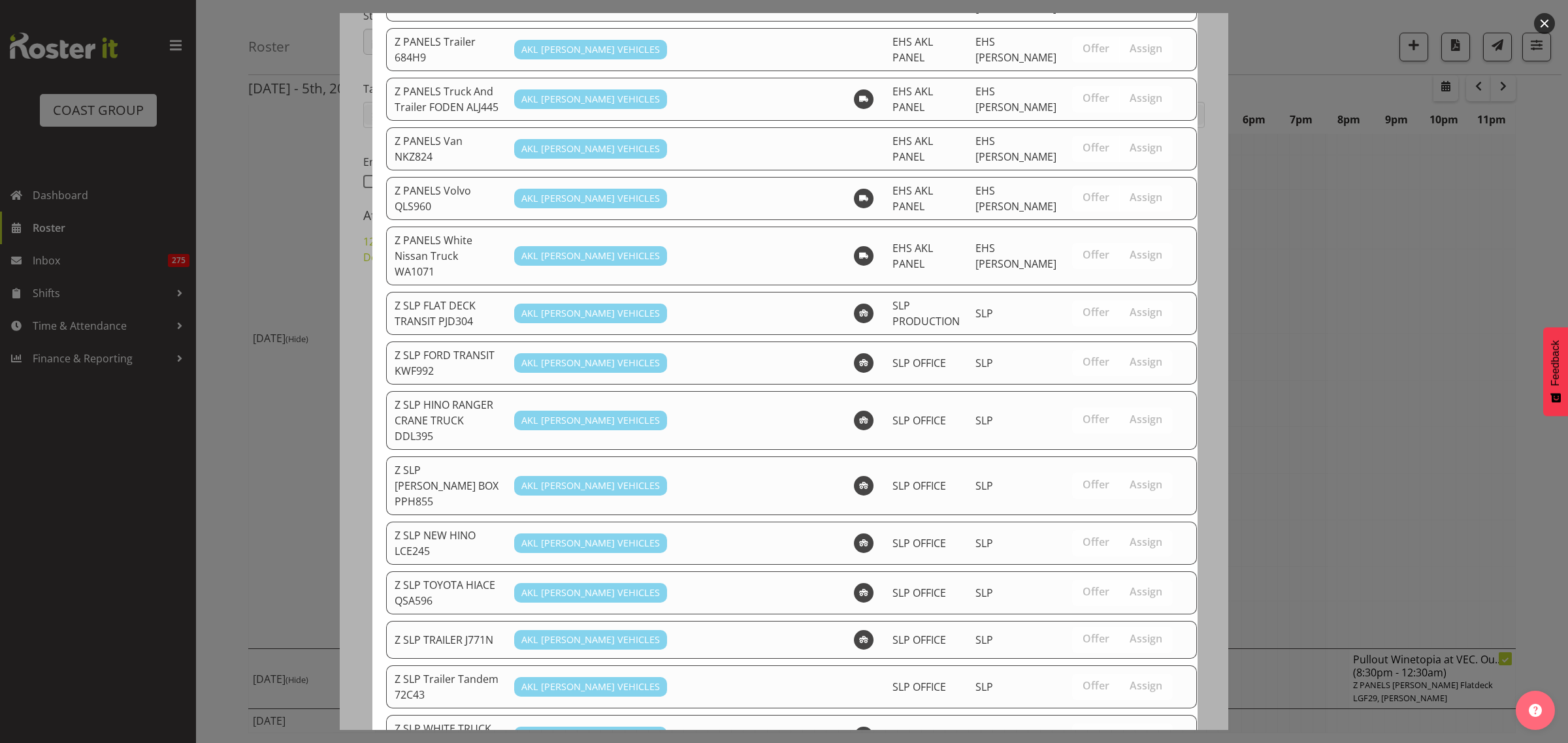
drag, startPoint x: 1063, startPoint y: 694, endPoint x: 1101, endPoint y: 680, distance: 40.5
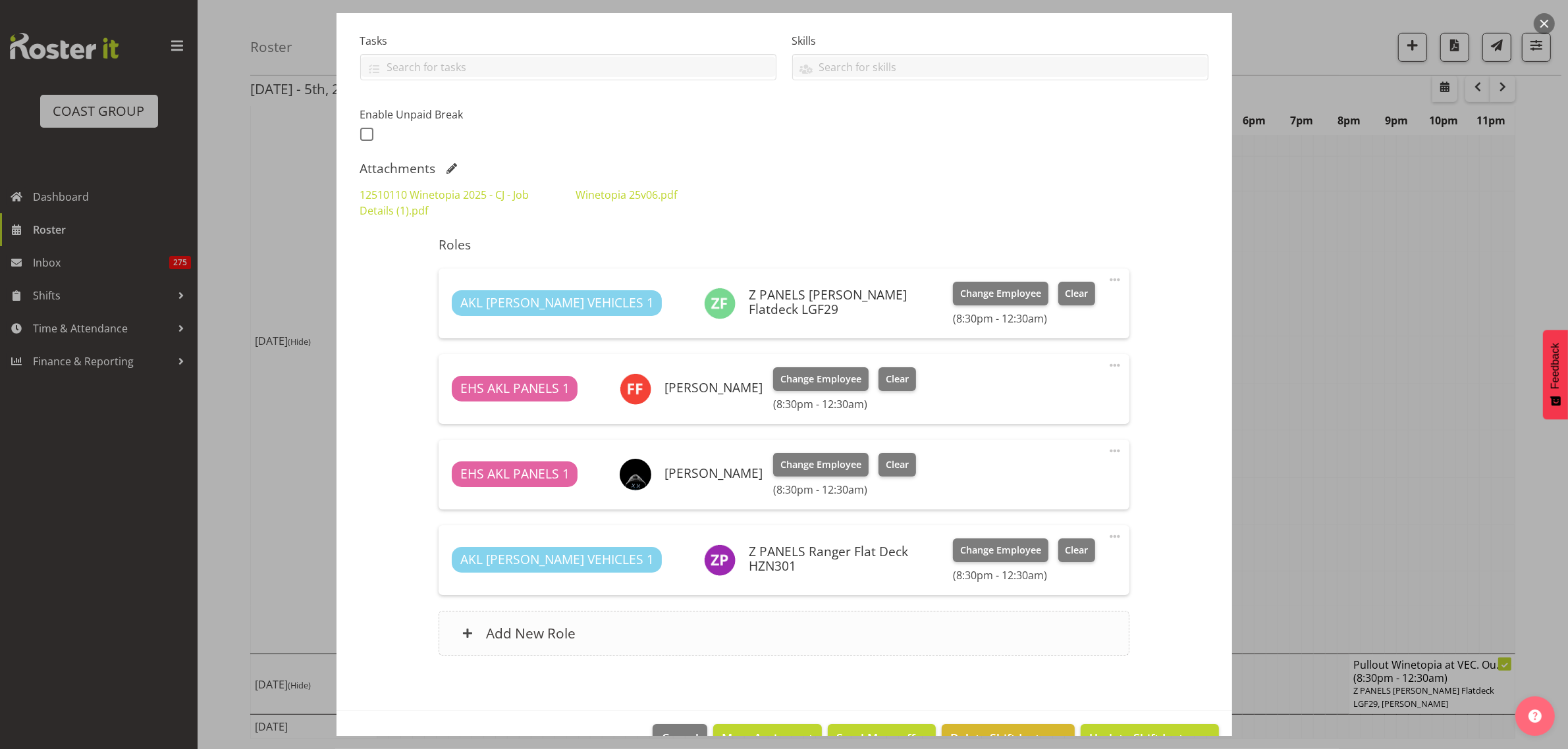
scroll to position [308, 0]
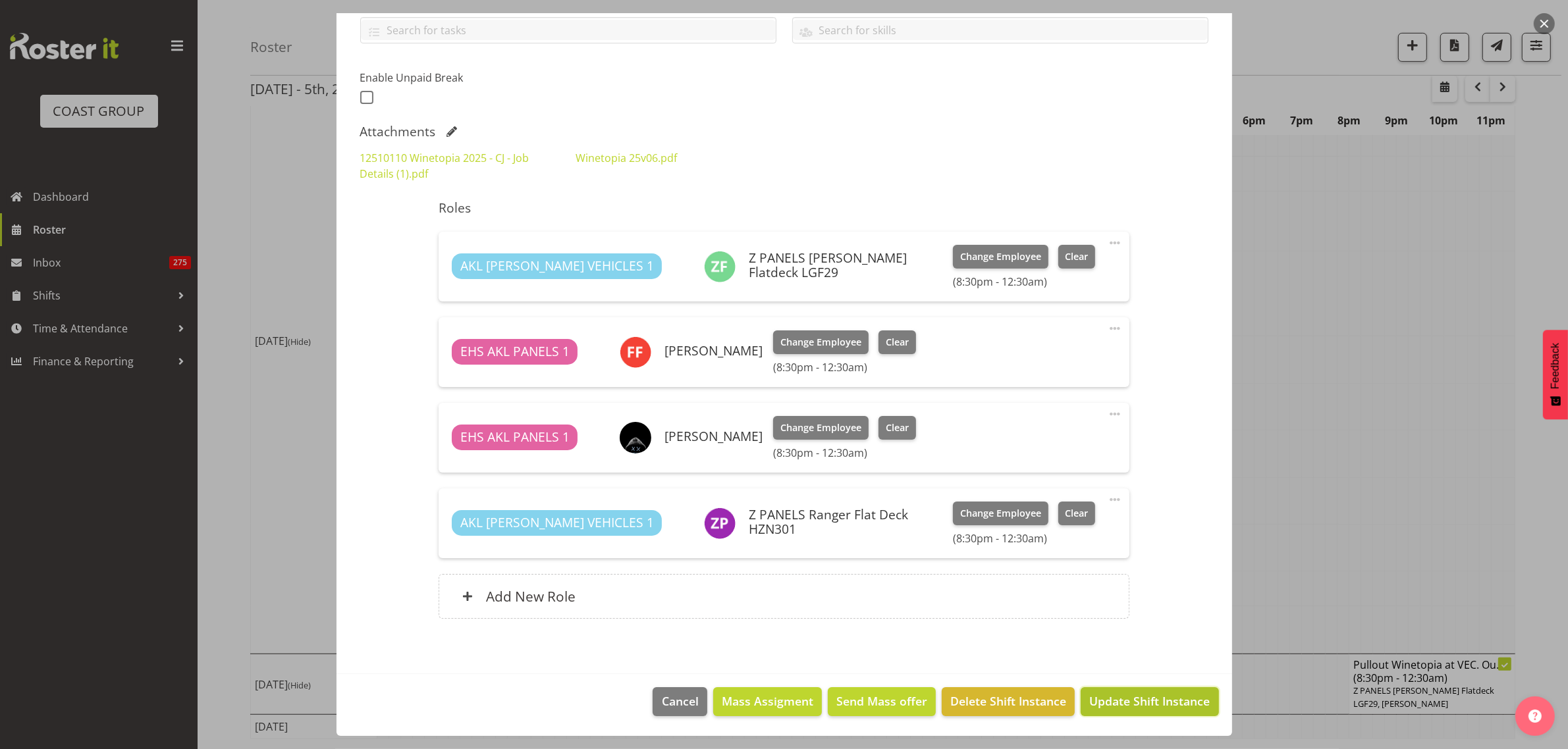
click at [1110, 707] on span "Update Shift Instance" at bounding box center [1150, 701] width 121 height 17
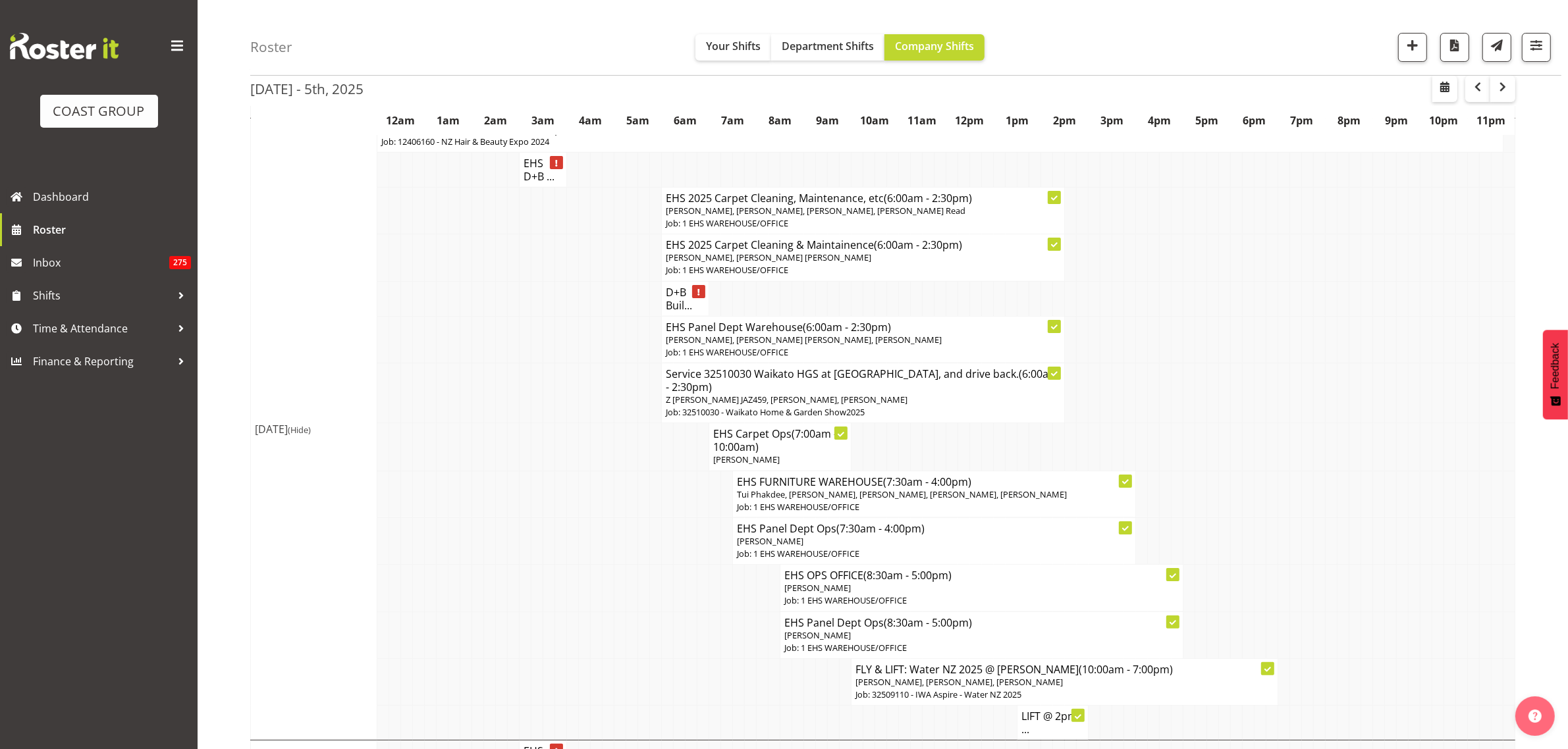
scroll to position [0, 0]
